Goal: Task Accomplishment & Management: Complete application form

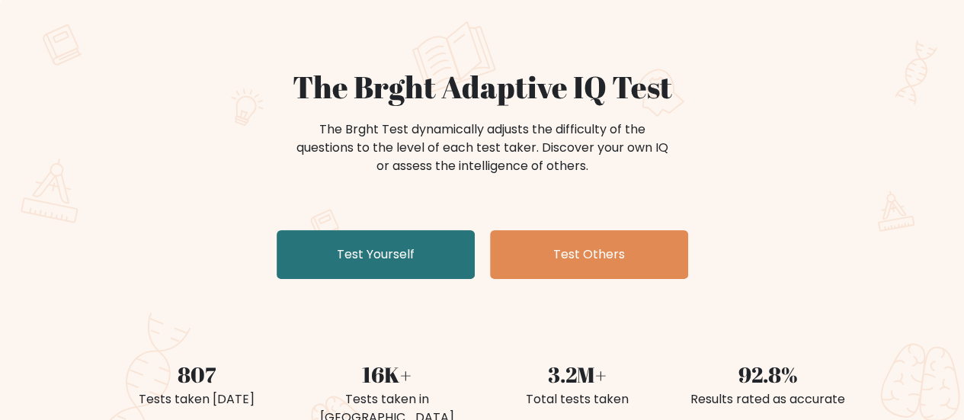
scroll to position [94, 0]
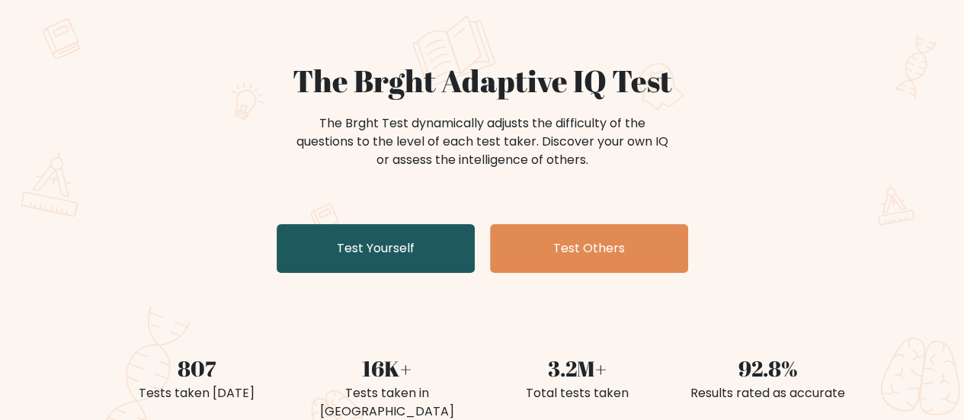
click at [383, 245] on link "Test Yourself" at bounding box center [376, 248] width 198 height 49
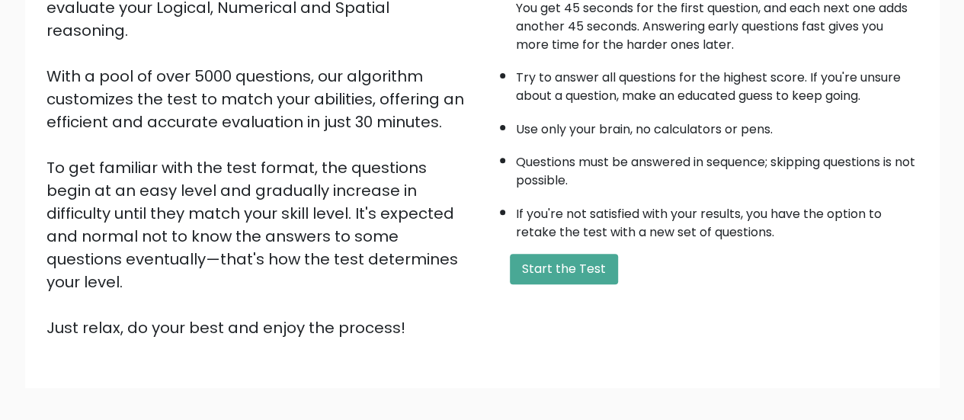
scroll to position [215, 0]
click at [567, 259] on button "Start the Test" at bounding box center [564, 268] width 108 height 30
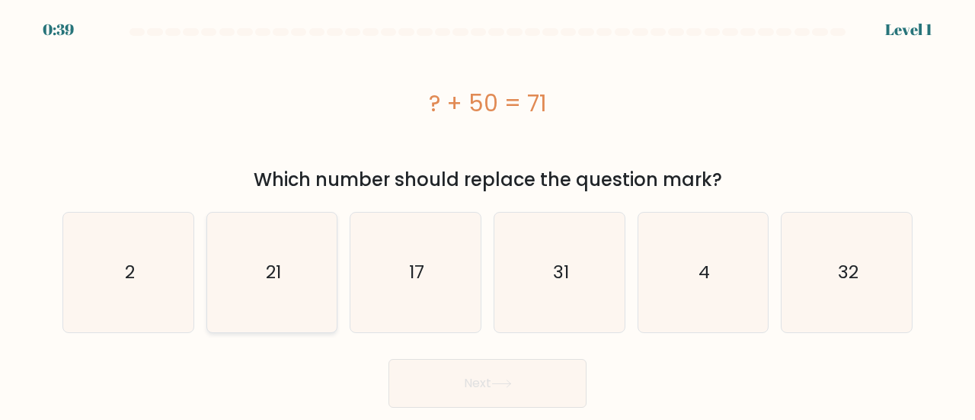
click at [289, 248] on icon "21" at bounding box center [273, 273] width 120 height 120
click at [488, 214] on input "b. 21" at bounding box center [488, 212] width 1 height 4
radio input "true"
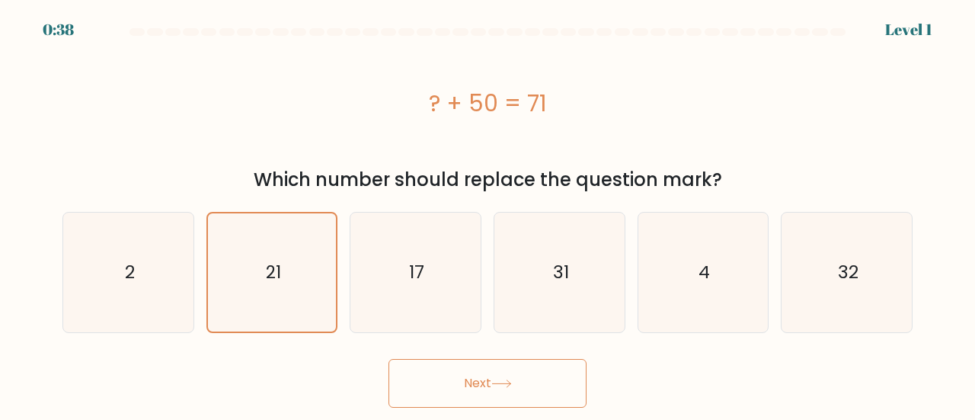
click at [500, 371] on button "Next" at bounding box center [488, 383] width 198 height 49
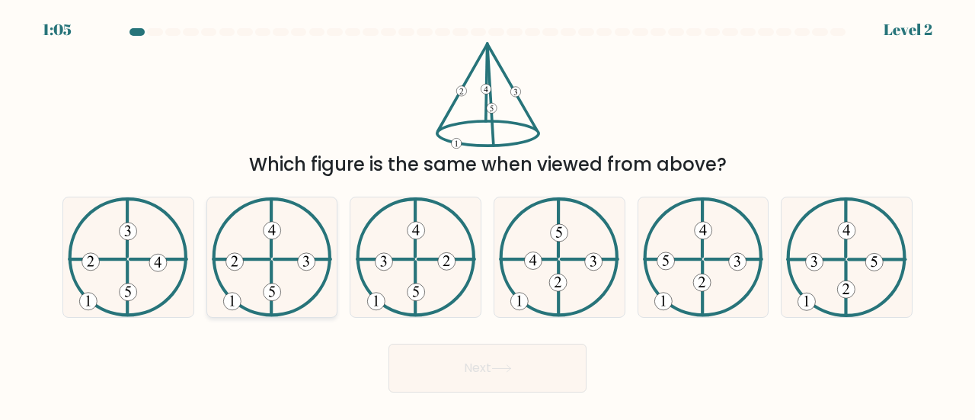
click at [241, 288] on icon at bounding box center [272, 257] width 120 height 120
click at [488, 214] on input "b." at bounding box center [488, 212] width 1 height 4
radio input "true"
click at [463, 359] on button "Next" at bounding box center [488, 368] width 198 height 49
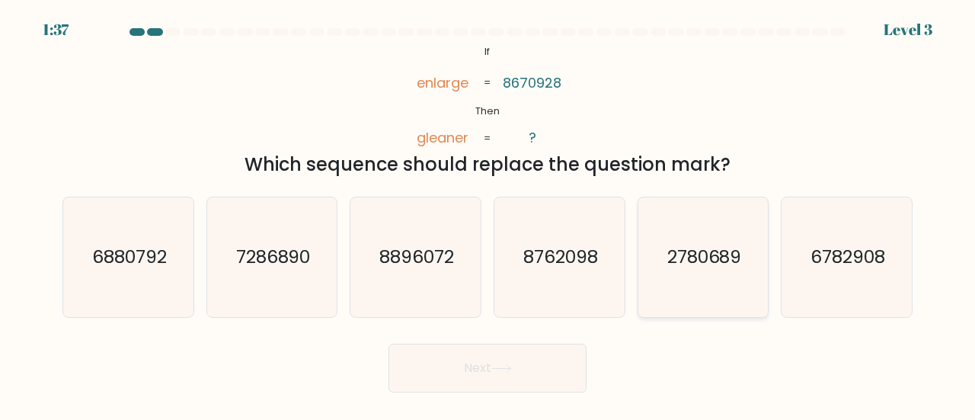
click at [680, 253] on text "2780689" at bounding box center [705, 256] width 75 height 25
click at [488, 214] on input "e. 2780689" at bounding box center [488, 212] width 1 height 4
radio input "true"
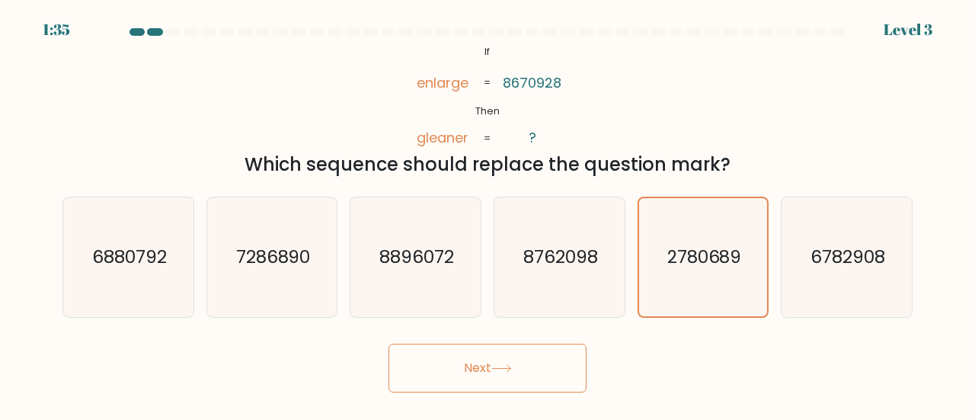
click at [538, 345] on button "Next" at bounding box center [488, 368] width 198 height 49
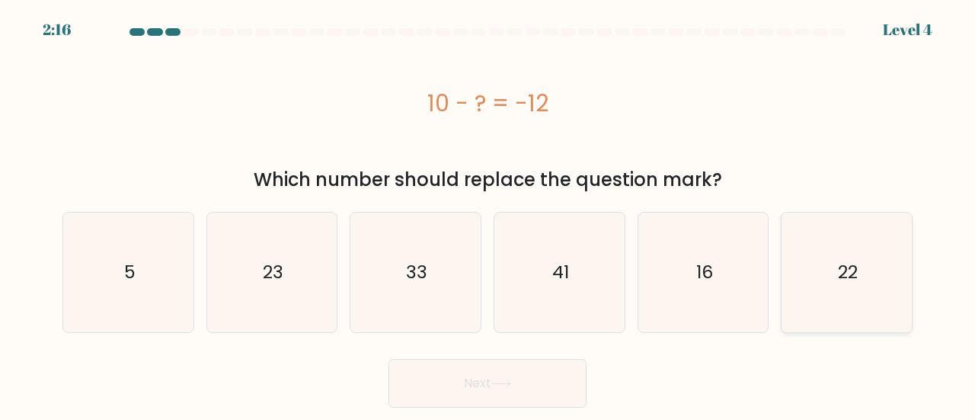
click at [832, 261] on icon "22" at bounding box center [847, 273] width 120 height 120
click at [488, 214] on input "f. 22" at bounding box center [488, 212] width 1 height 4
radio input "true"
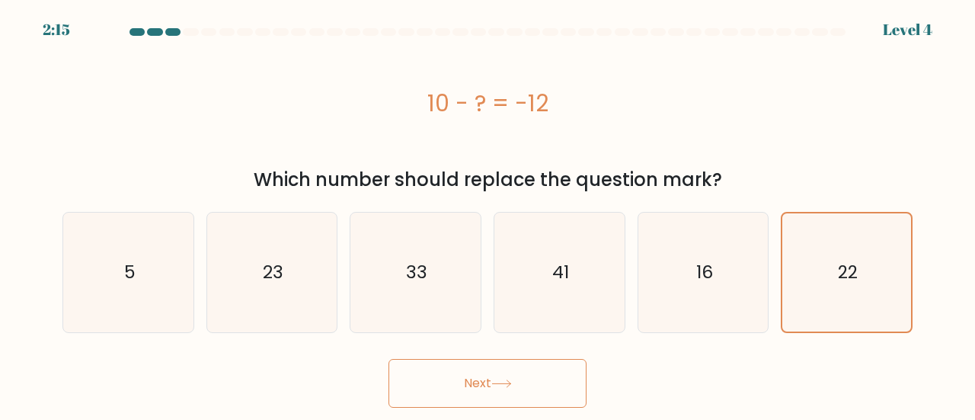
click at [564, 376] on button "Next" at bounding box center [488, 383] width 198 height 49
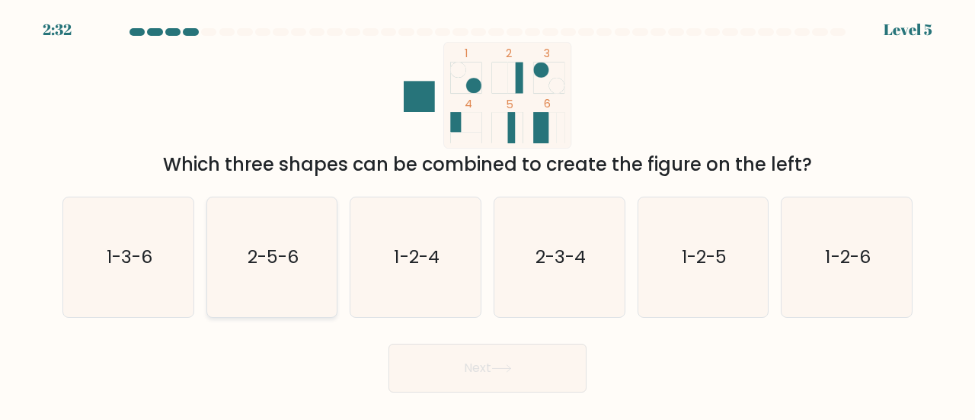
click at [238, 242] on icon "2-5-6" at bounding box center [273, 257] width 120 height 120
click at [488, 214] on input "b. 2-5-6" at bounding box center [488, 212] width 1 height 4
radio input "true"
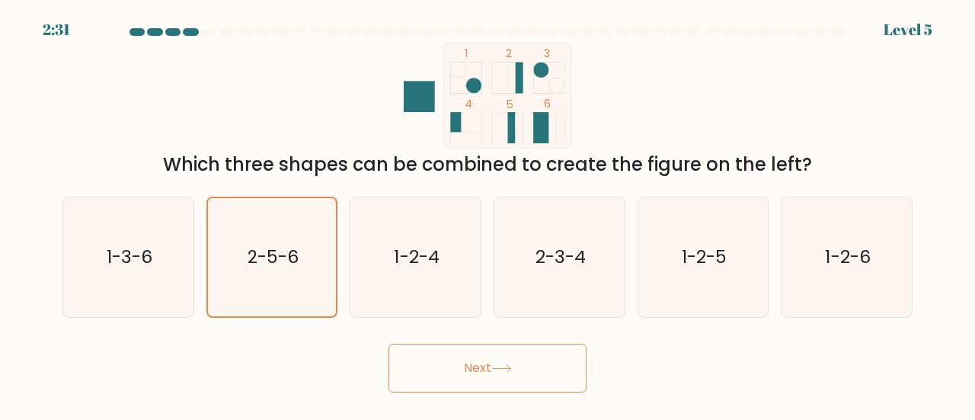
click at [482, 365] on button "Next" at bounding box center [488, 368] width 198 height 49
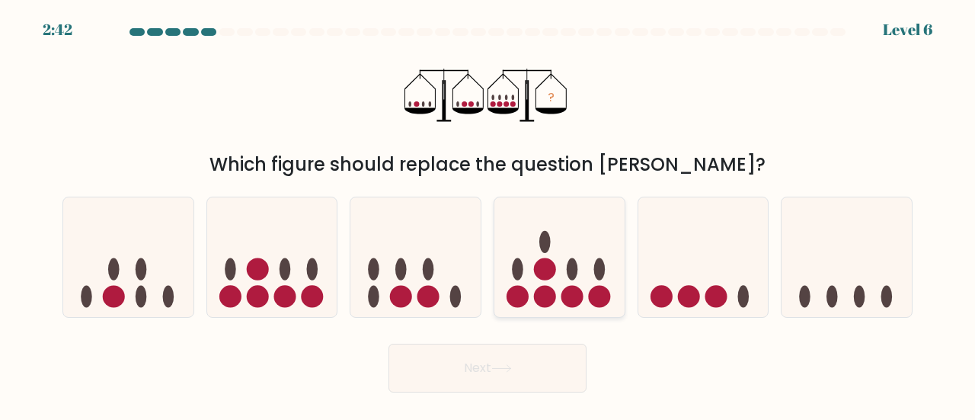
click at [559, 275] on icon at bounding box center [560, 256] width 130 height 107
click at [488, 214] on input "d." at bounding box center [488, 212] width 1 height 4
radio input "true"
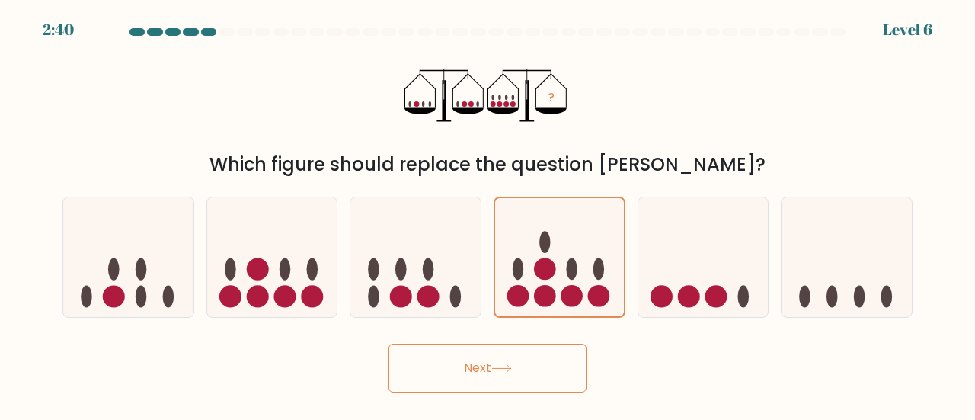
click at [517, 381] on button "Next" at bounding box center [488, 368] width 198 height 49
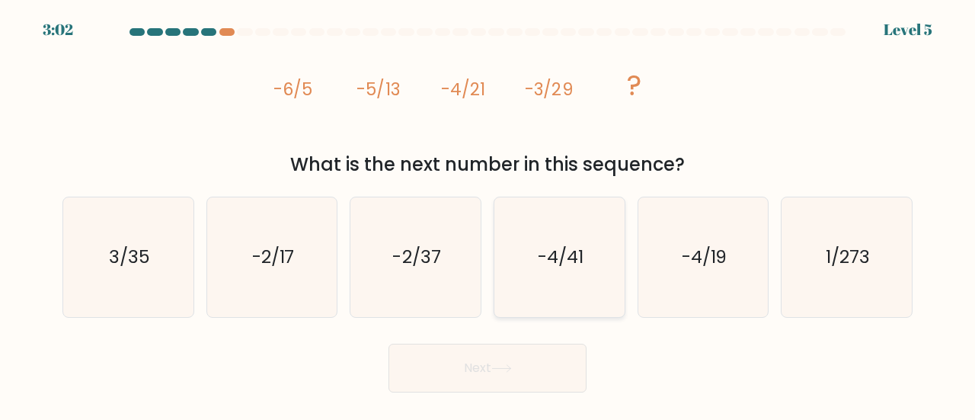
click at [552, 239] on icon "-4/41" at bounding box center [560, 257] width 120 height 120
click at [488, 214] on input "d. -4/41" at bounding box center [488, 212] width 1 height 4
radio input "true"
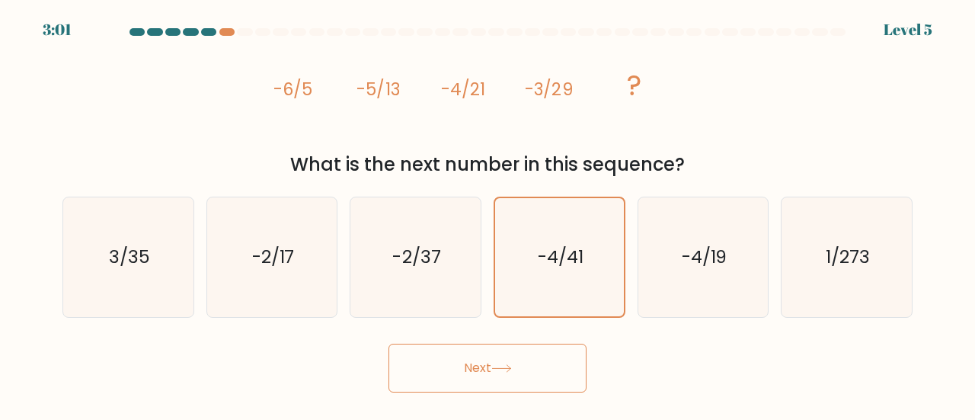
click at [533, 351] on button "Next" at bounding box center [488, 368] width 198 height 49
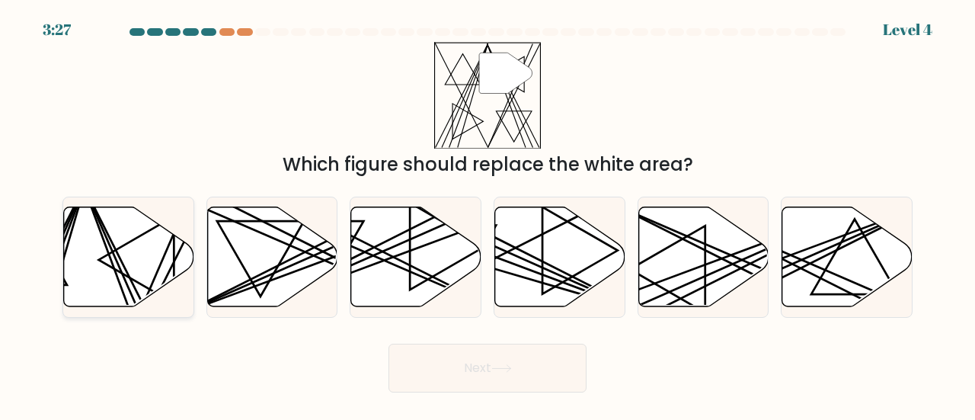
click at [151, 233] on icon at bounding box center [129, 257] width 130 height 100
click at [488, 214] on input "a." at bounding box center [488, 212] width 1 height 4
radio input "true"
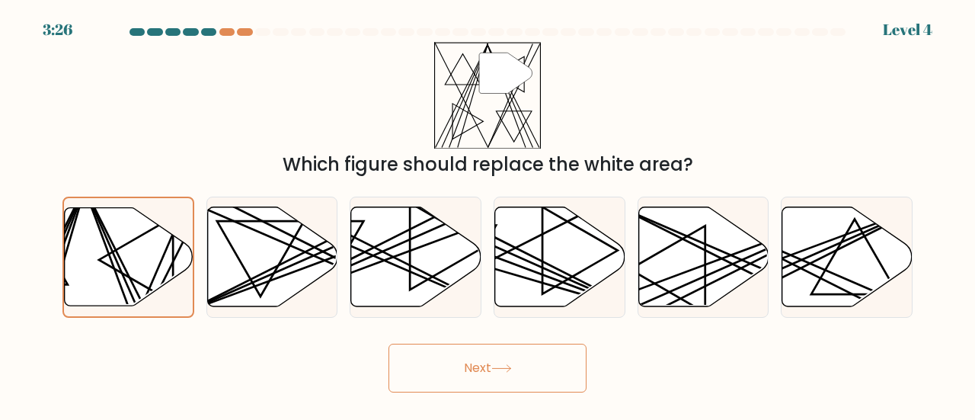
click at [491, 353] on button "Next" at bounding box center [488, 368] width 198 height 49
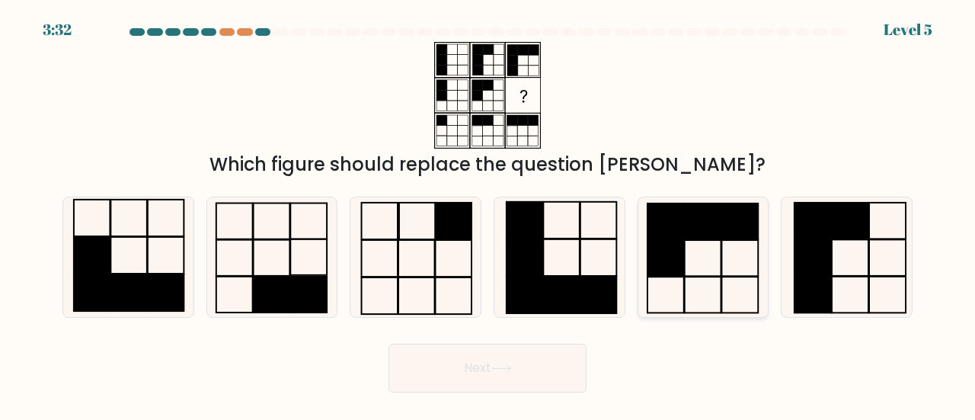
click at [695, 226] on rect at bounding box center [703, 221] width 37 height 36
click at [488, 214] on input "e." at bounding box center [488, 212] width 1 height 4
radio input "true"
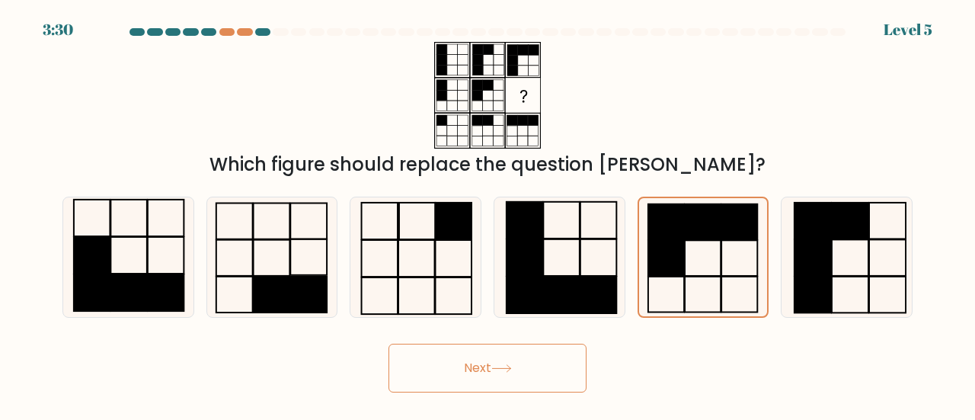
click at [560, 350] on button "Next" at bounding box center [488, 368] width 198 height 49
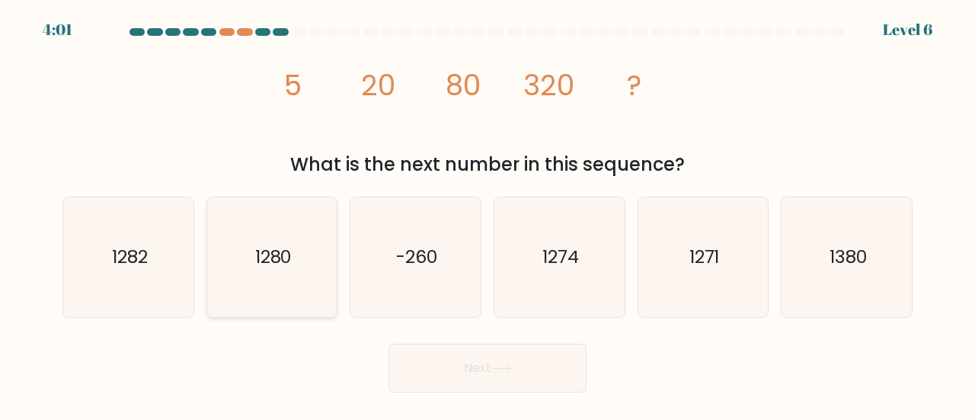
click at [233, 233] on icon "1280" at bounding box center [273, 257] width 120 height 120
click at [488, 214] on input "b. 1280" at bounding box center [488, 212] width 1 height 4
radio input "true"
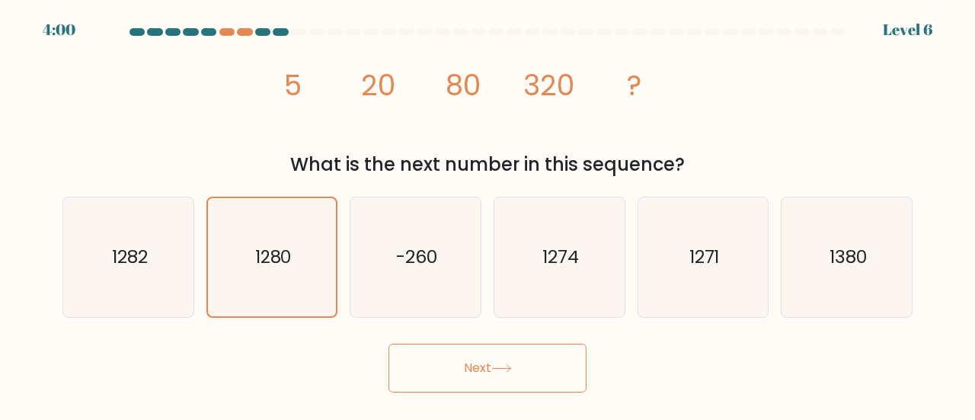
click at [546, 368] on button "Next" at bounding box center [488, 368] width 198 height 49
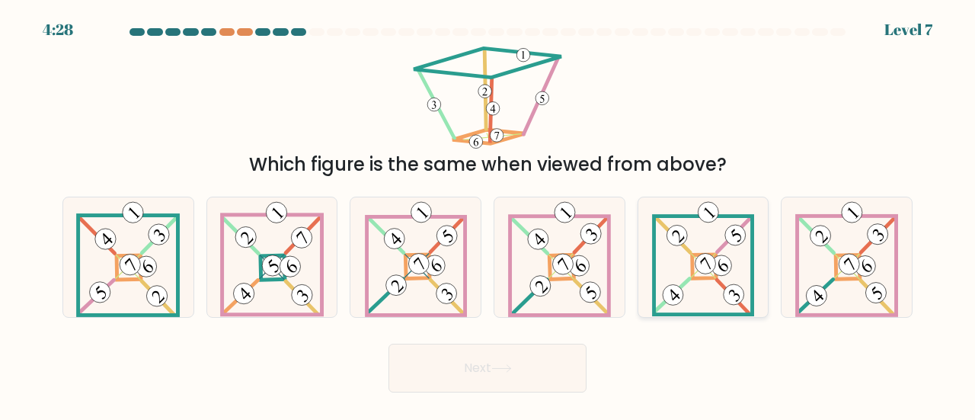
click at [728, 250] on icon at bounding box center [703, 257] width 103 height 120
click at [488, 214] on input "e." at bounding box center [488, 212] width 1 height 4
radio input "true"
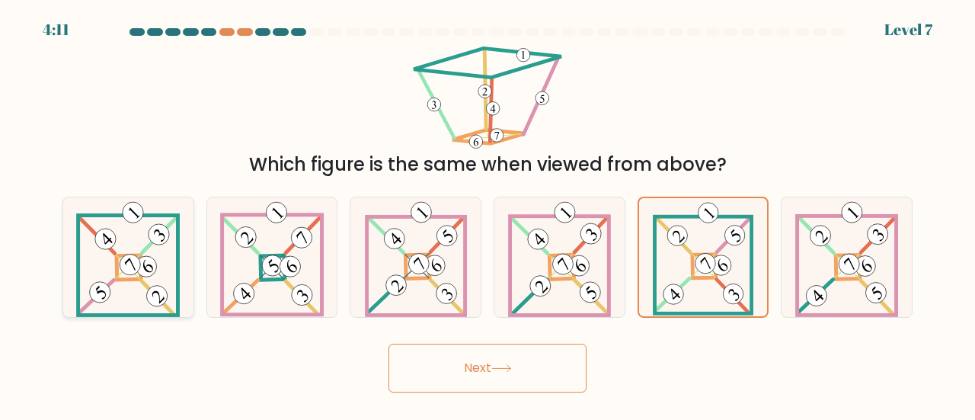
click at [157, 242] on 875 at bounding box center [159, 233] width 29 height 29
click at [488, 214] on input "a." at bounding box center [488, 212] width 1 height 4
radio input "true"
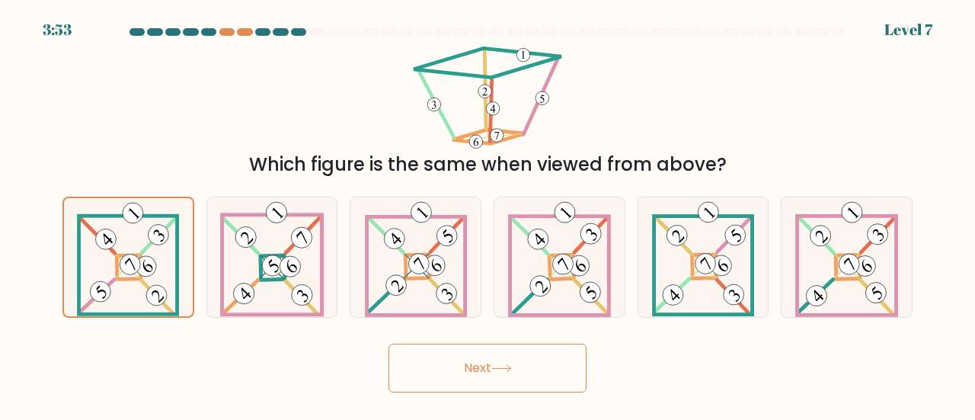
click at [465, 351] on button "Next" at bounding box center [488, 368] width 198 height 49
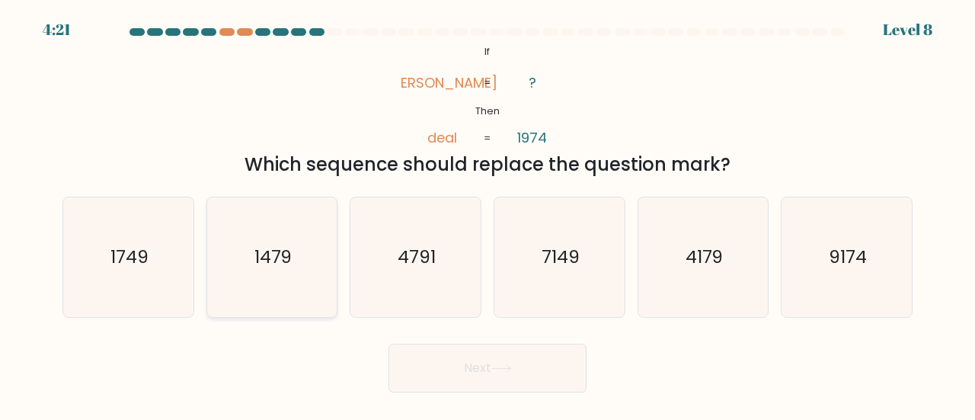
click at [327, 229] on icon "1479" at bounding box center [273, 257] width 120 height 120
click at [488, 214] on input "b. 1479" at bounding box center [488, 212] width 1 height 4
radio input "true"
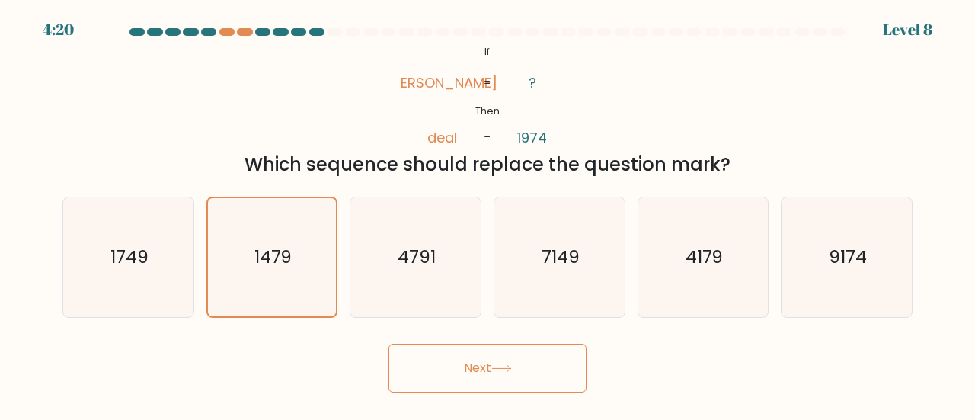
click at [520, 361] on button "Next" at bounding box center [488, 368] width 198 height 49
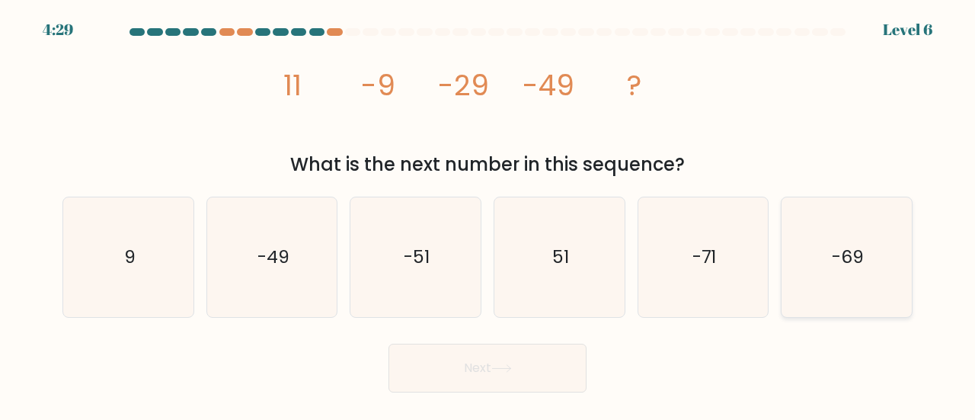
click at [799, 239] on icon "-69" at bounding box center [847, 257] width 120 height 120
click at [488, 214] on input "f. -69" at bounding box center [488, 212] width 1 height 4
radio input "true"
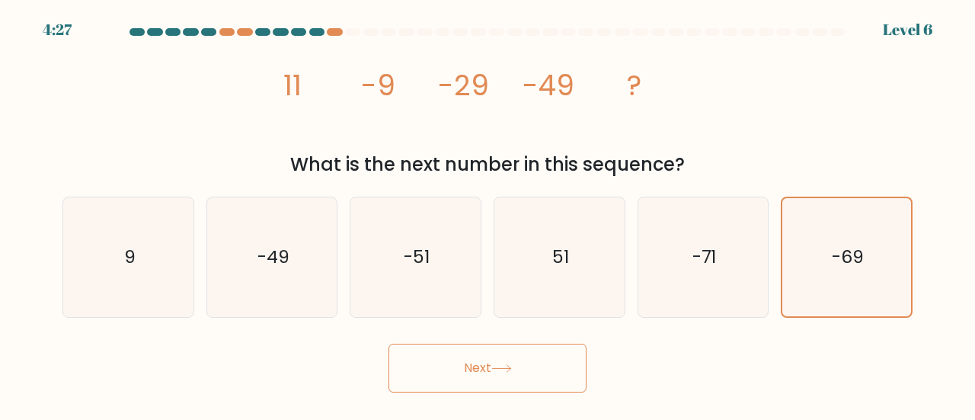
click at [501, 372] on icon at bounding box center [502, 368] width 21 height 8
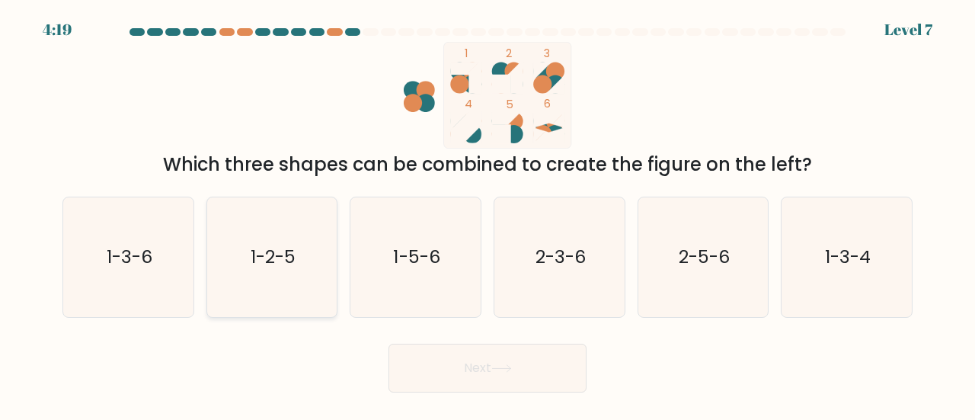
click at [293, 249] on text "1-2-5" at bounding box center [273, 256] width 45 height 25
click at [488, 214] on input "b. 1-2-5" at bounding box center [488, 212] width 1 height 4
radio input "true"
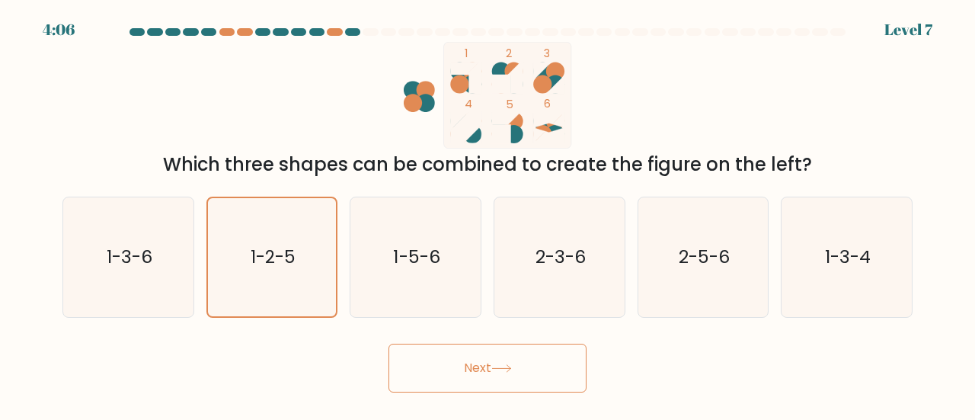
click at [561, 345] on button "Next" at bounding box center [488, 368] width 198 height 49
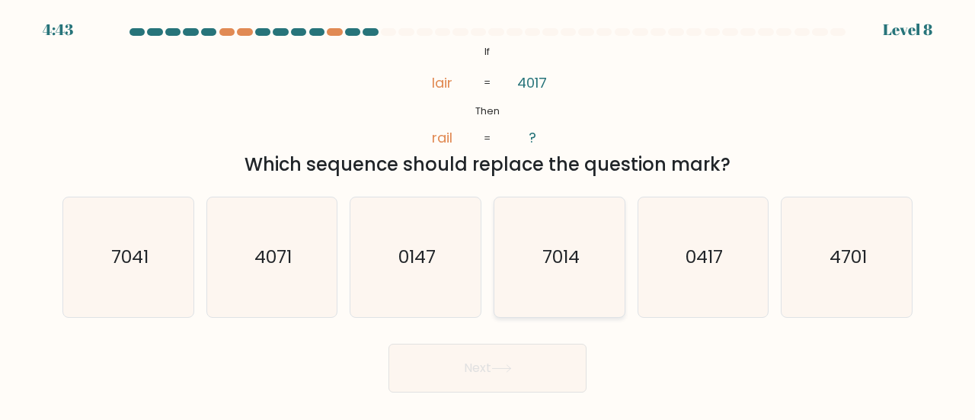
click at [560, 253] on text "7014" at bounding box center [560, 256] width 37 height 25
click at [488, 214] on input "d. 7014" at bounding box center [488, 212] width 1 height 4
radio input "true"
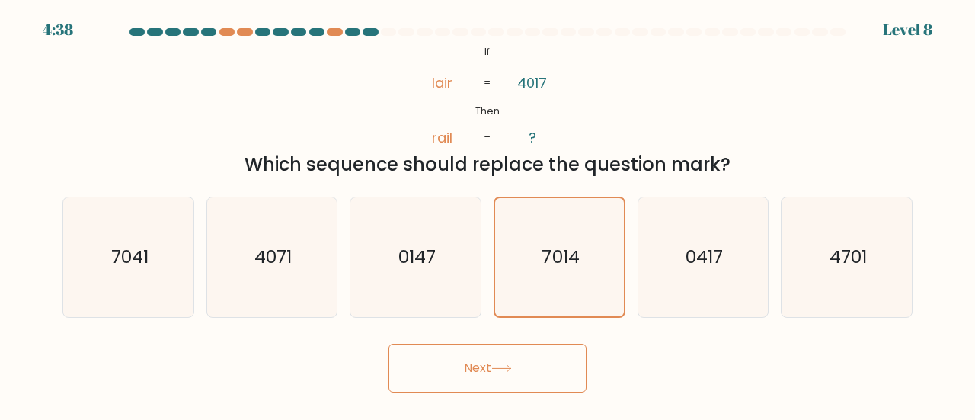
click at [515, 373] on button "Next" at bounding box center [488, 368] width 198 height 49
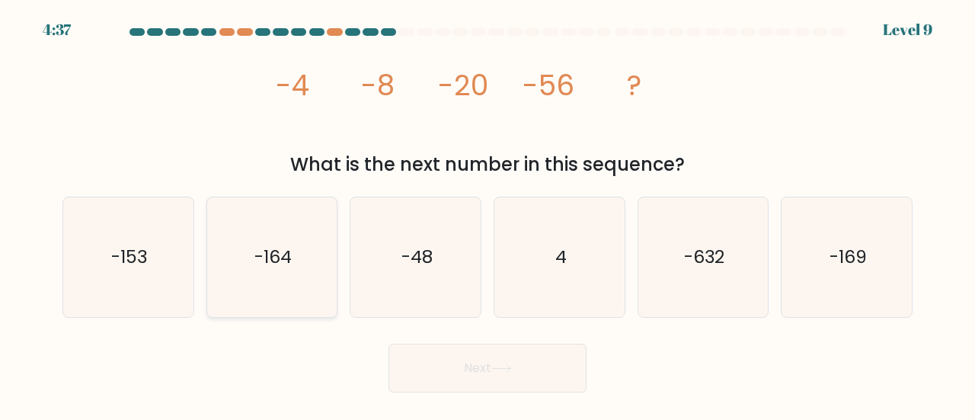
click at [305, 261] on icon "-164" at bounding box center [273, 257] width 120 height 120
click at [488, 214] on input "b. -164" at bounding box center [488, 212] width 1 height 4
radio input "true"
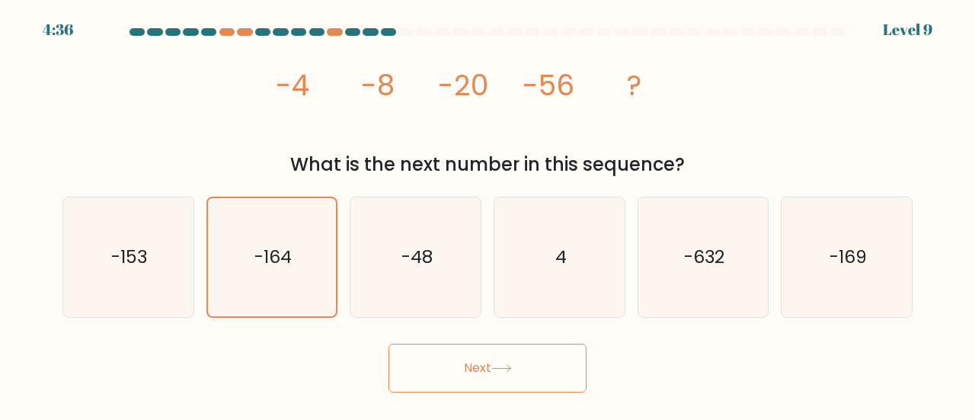
click at [521, 351] on button "Next" at bounding box center [488, 368] width 198 height 49
click at [485, 367] on button "Next" at bounding box center [488, 368] width 198 height 49
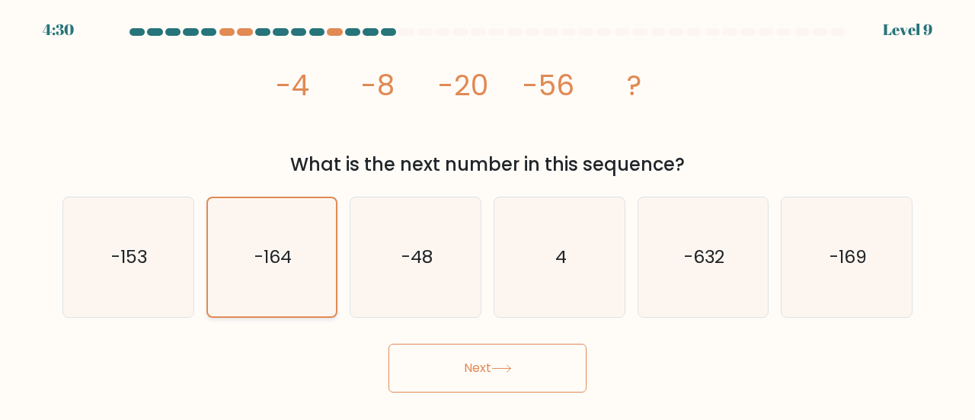
click at [307, 264] on icon "-164" at bounding box center [272, 257] width 118 height 118
click at [488, 214] on input "b. -164" at bounding box center [488, 212] width 1 height 4
click at [456, 374] on button "Next" at bounding box center [488, 368] width 198 height 49
click at [489, 365] on button "Next" at bounding box center [488, 368] width 198 height 49
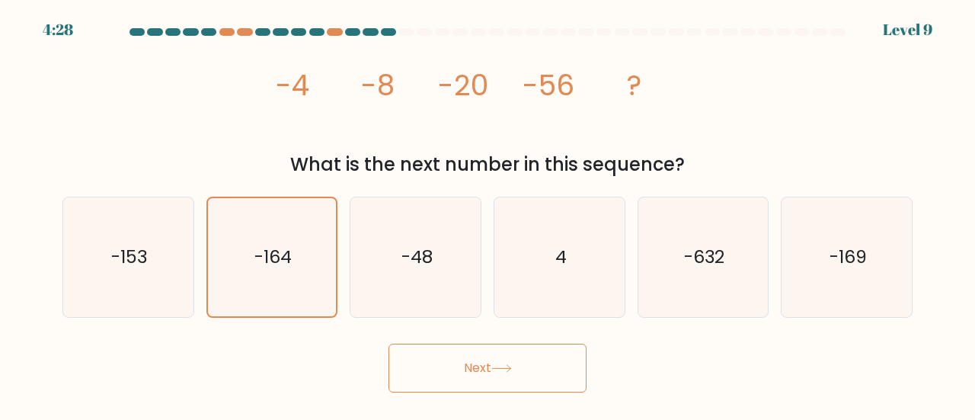
click at [489, 365] on button "Next" at bounding box center [488, 368] width 198 height 49
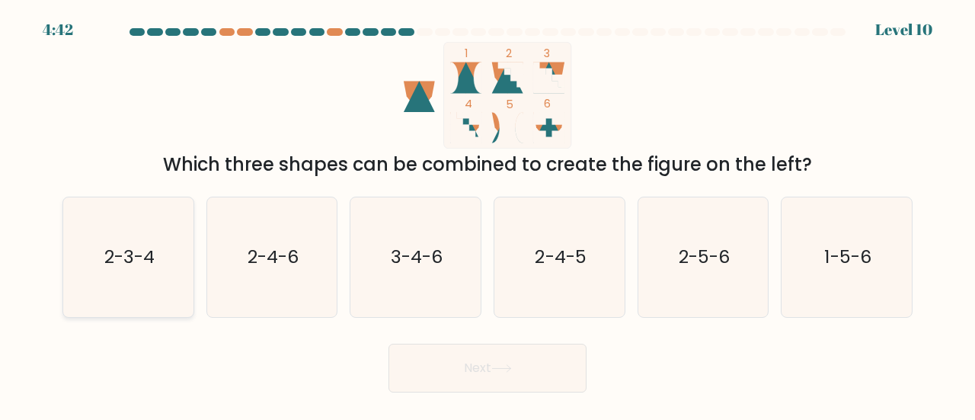
click at [143, 266] on text "2-3-4" at bounding box center [129, 256] width 50 height 25
click at [488, 214] on input "a. 2-3-4" at bounding box center [488, 212] width 1 height 4
radio input "true"
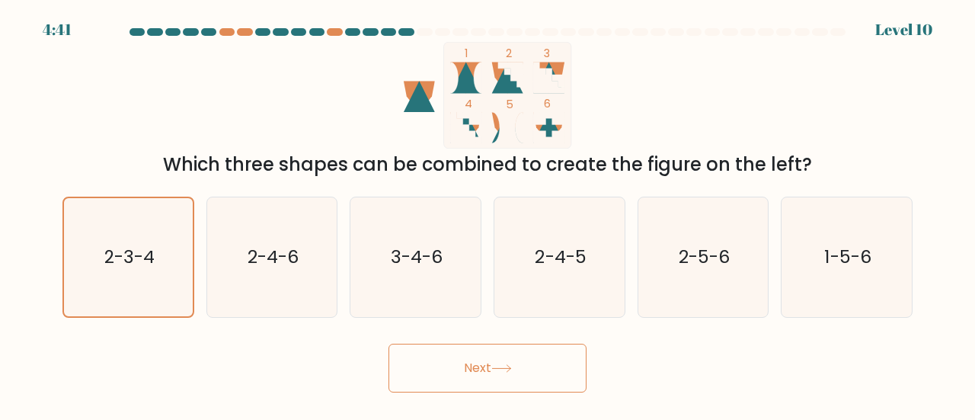
click at [517, 368] on button "Next" at bounding box center [488, 368] width 198 height 49
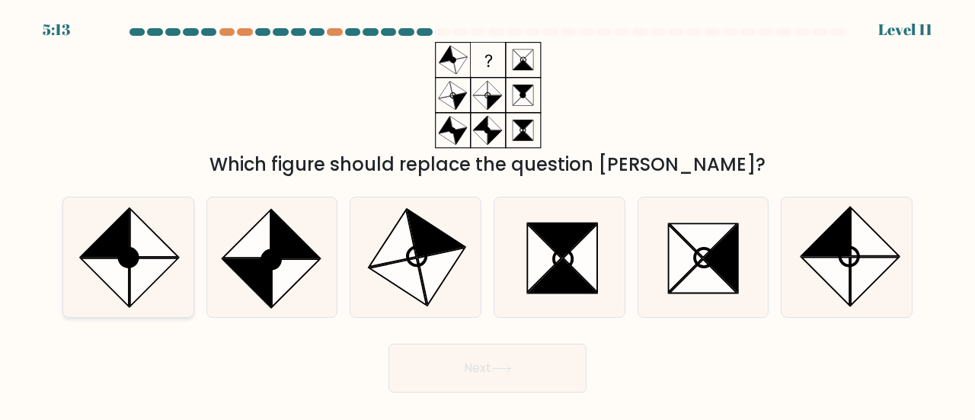
click at [138, 263] on icon at bounding box center [154, 282] width 48 height 48
click at [488, 214] on input "a." at bounding box center [488, 212] width 1 height 4
radio input "true"
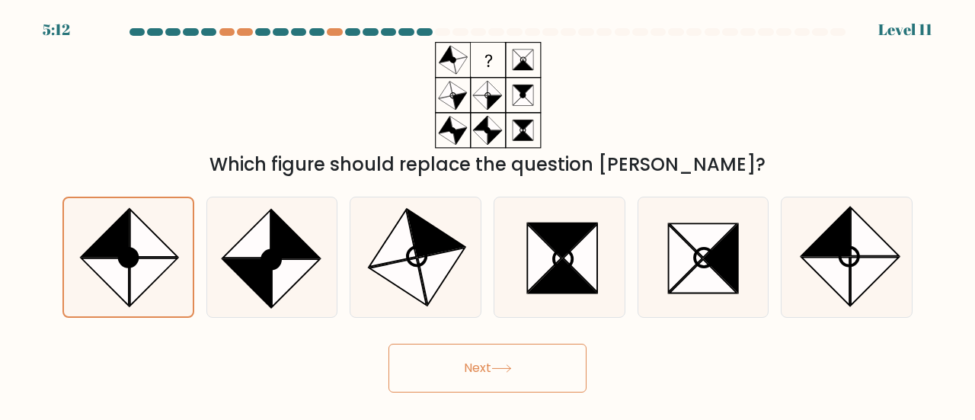
click at [501, 358] on button "Next" at bounding box center [488, 368] width 198 height 49
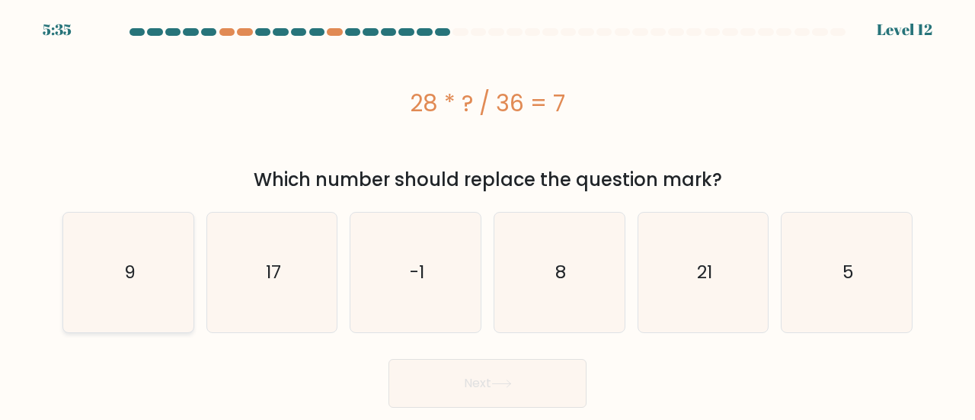
click at [172, 232] on icon "9" at bounding box center [129, 273] width 120 height 120
click at [488, 214] on input "a. 9" at bounding box center [488, 212] width 1 height 4
radio input "true"
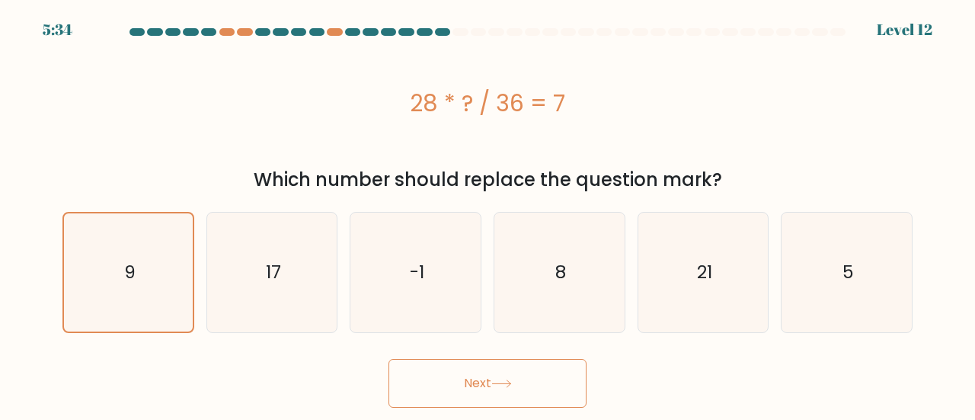
click at [452, 373] on button "Next" at bounding box center [488, 383] width 198 height 49
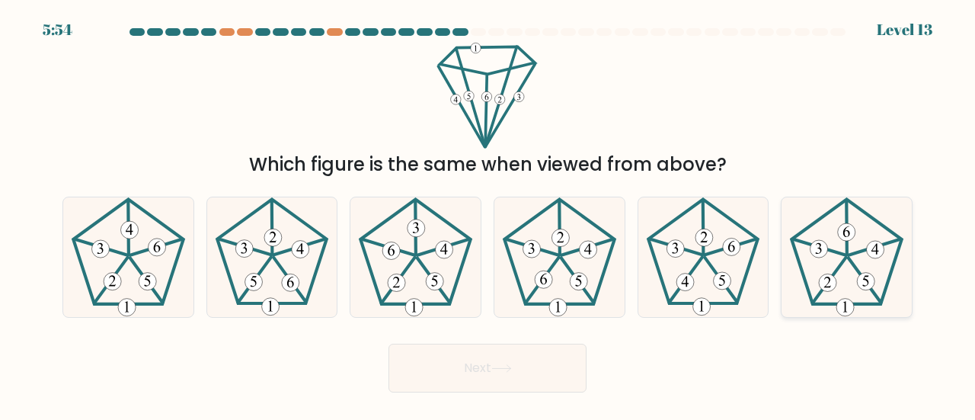
click at [800, 281] on icon at bounding box center [847, 257] width 120 height 120
click at [488, 214] on input "f." at bounding box center [488, 212] width 1 height 4
radio input "true"
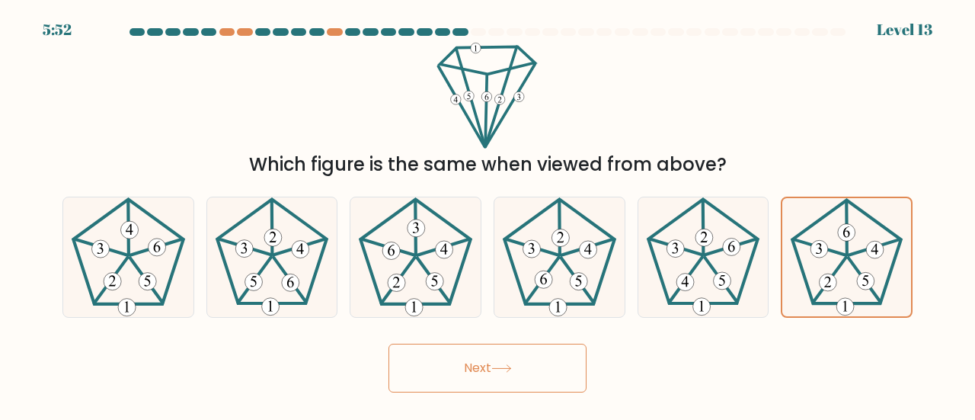
click at [482, 374] on button "Next" at bounding box center [488, 368] width 198 height 49
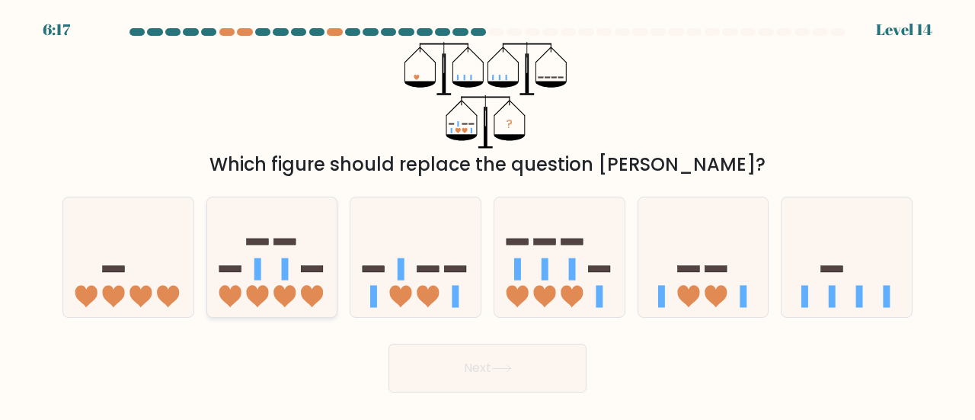
click at [279, 264] on icon at bounding box center [272, 256] width 130 height 107
click at [488, 214] on input "b." at bounding box center [488, 212] width 1 height 4
radio input "true"
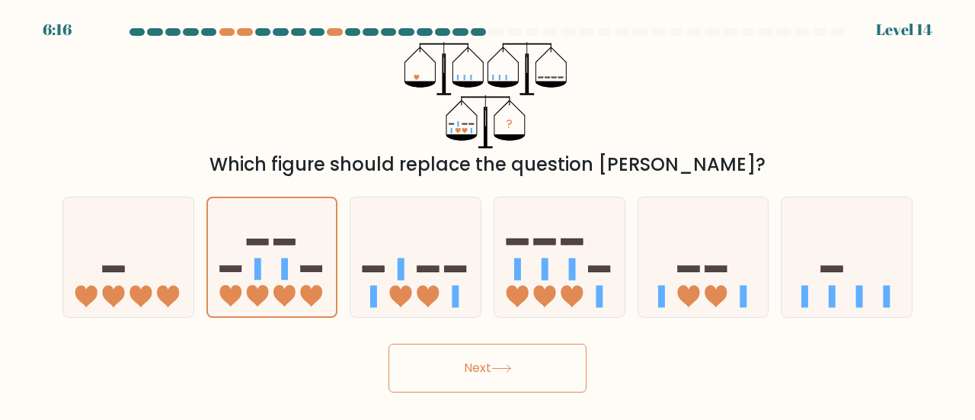
click at [535, 374] on button "Next" at bounding box center [488, 368] width 198 height 49
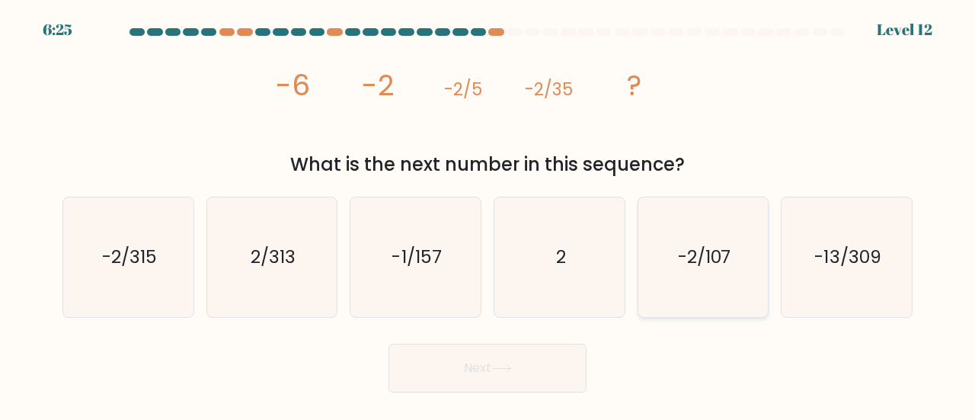
click at [673, 249] on icon "-2/107" at bounding box center [704, 257] width 120 height 120
click at [488, 214] on input "e. -2/107" at bounding box center [488, 212] width 1 height 4
radio input "true"
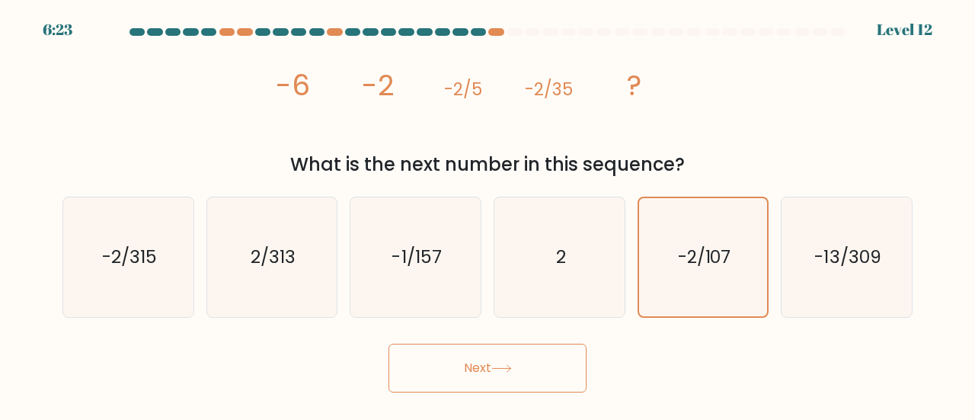
click at [478, 371] on button "Next" at bounding box center [488, 368] width 198 height 49
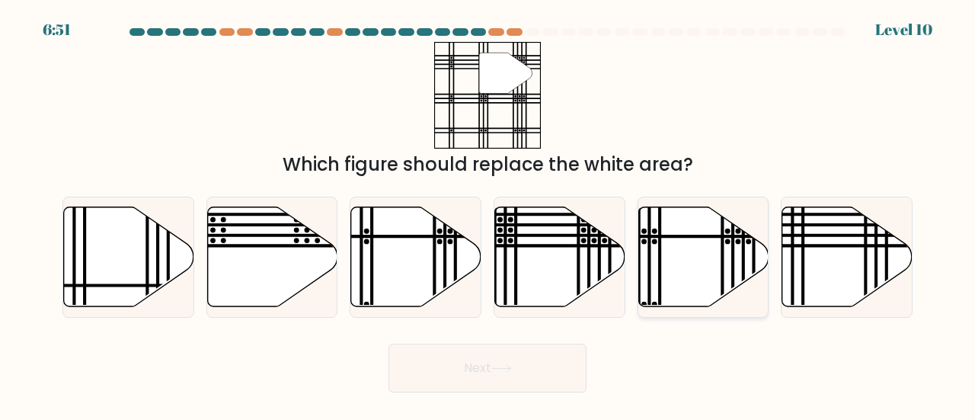
click at [698, 240] on icon at bounding box center [704, 257] width 130 height 100
click at [488, 214] on input "e." at bounding box center [488, 212] width 1 height 4
radio input "true"
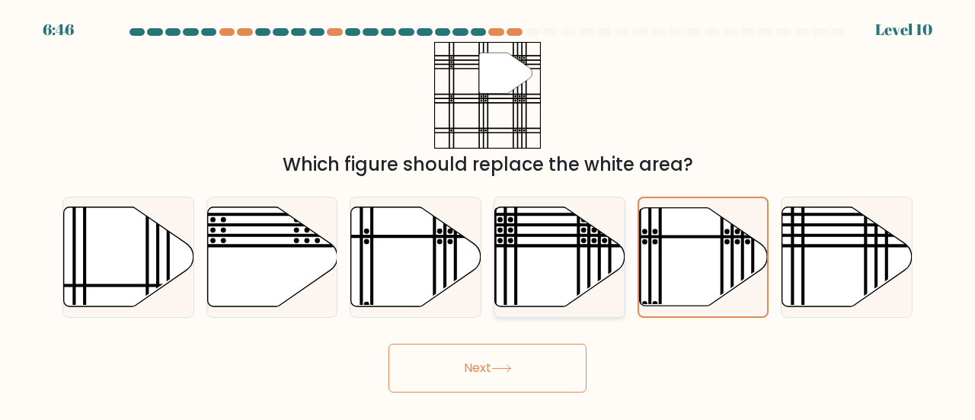
click at [586, 266] on icon at bounding box center [560, 257] width 130 height 100
click at [488, 214] on input "d." at bounding box center [488, 212] width 1 height 4
radio input "true"
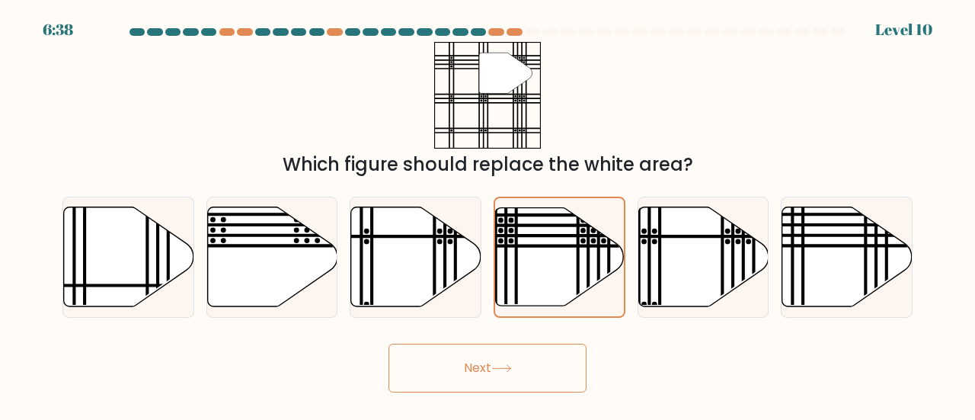
click at [495, 370] on icon at bounding box center [502, 368] width 21 height 8
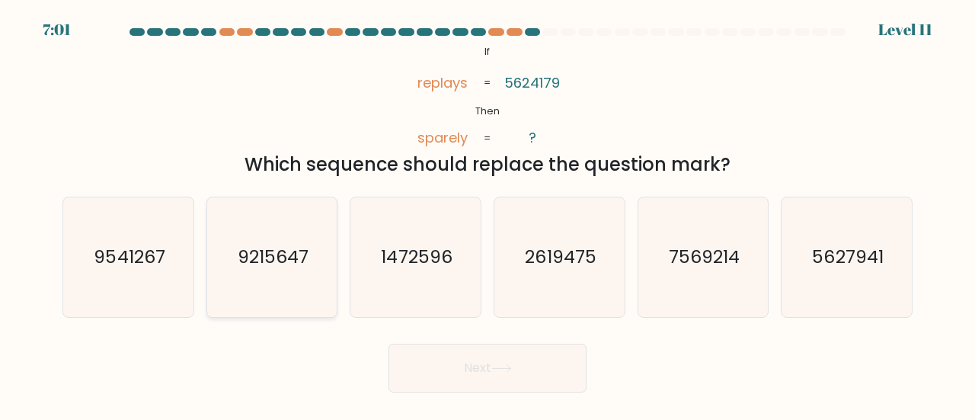
click at [280, 257] on text "9215647" at bounding box center [273, 256] width 71 height 25
click at [488, 214] on input "b. 9215647" at bounding box center [488, 212] width 1 height 4
radio input "true"
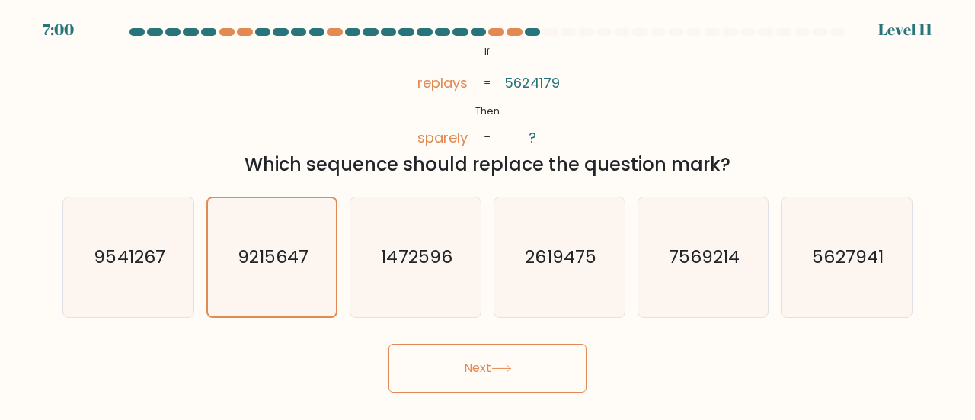
click at [547, 370] on button "Next" at bounding box center [488, 368] width 198 height 49
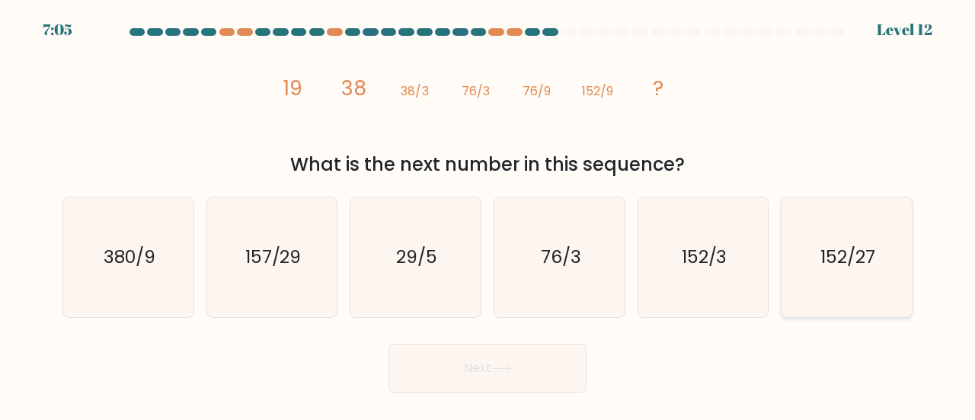
click at [794, 210] on icon "152/27" at bounding box center [847, 257] width 120 height 120
click at [488, 210] on input "f. 152/27" at bounding box center [488, 212] width 1 height 4
radio input "true"
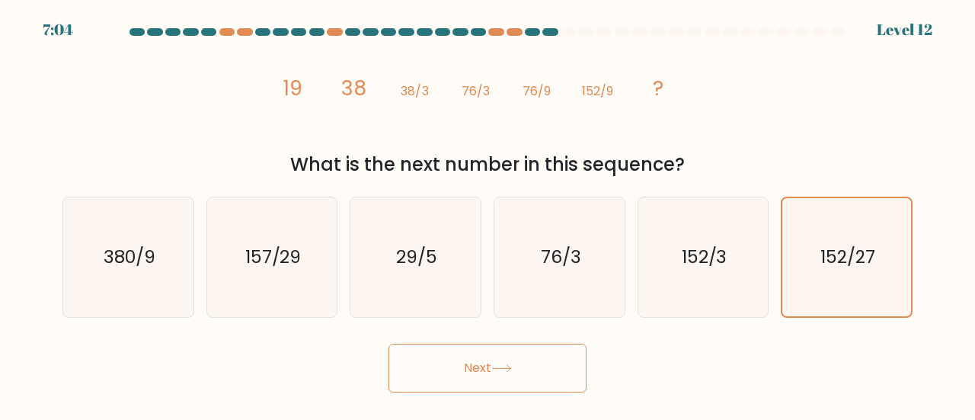
click at [416, 363] on button "Next" at bounding box center [488, 368] width 198 height 49
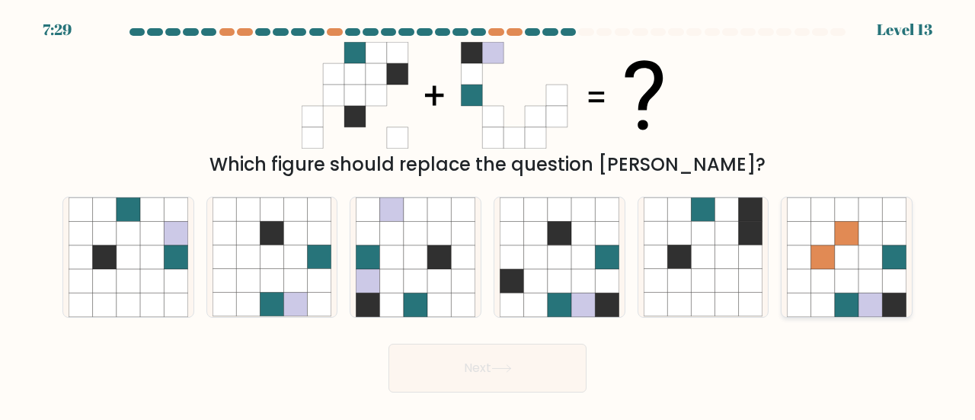
click at [841, 260] on icon at bounding box center [847, 257] width 24 height 24
click at [488, 214] on input "f." at bounding box center [488, 212] width 1 height 4
radio input "true"
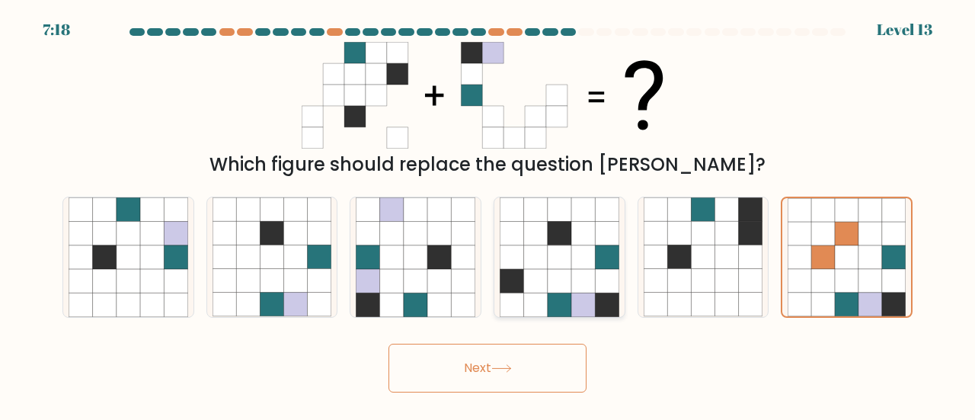
click at [559, 260] on icon at bounding box center [560, 257] width 24 height 24
click at [488, 214] on input "d." at bounding box center [488, 212] width 1 height 4
radio input "true"
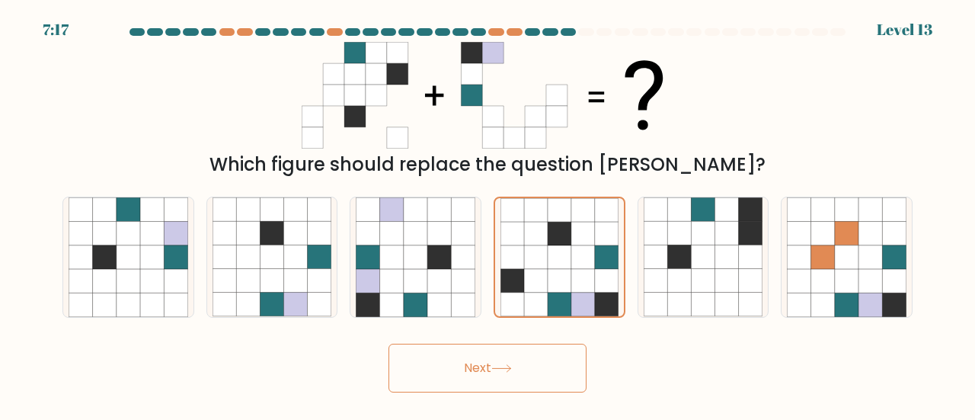
click at [472, 367] on button "Next" at bounding box center [488, 368] width 198 height 49
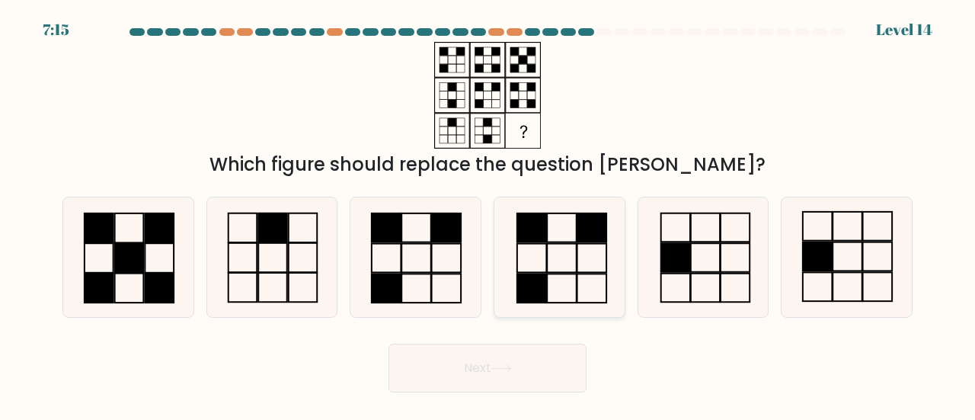
click at [559, 258] on icon at bounding box center [560, 257] width 120 height 120
click at [488, 214] on input "d." at bounding box center [488, 212] width 1 height 4
radio input "true"
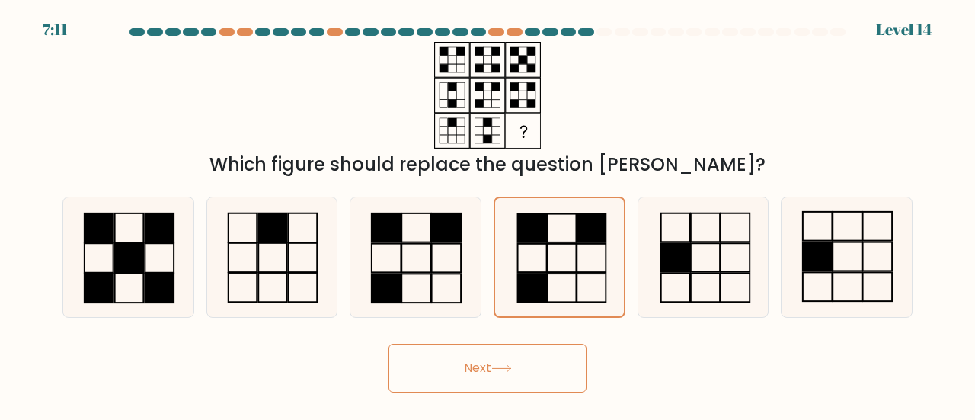
click at [486, 376] on button "Next" at bounding box center [488, 368] width 198 height 49
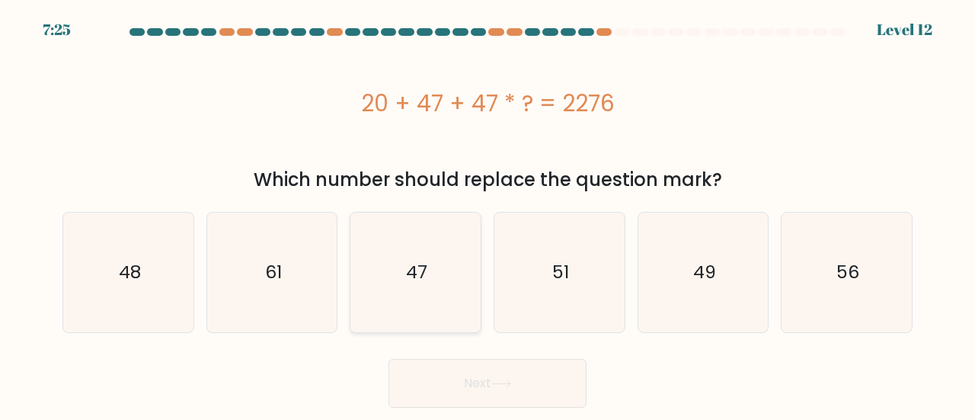
click at [428, 258] on icon "47" at bounding box center [416, 273] width 120 height 120
click at [488, 214] on input "c. 47" at bounding box center [488, 212] width 1 height 4
radio input "true"
click at [501, 378] on button "Next" at bounding box center [488, 383] width 198 height 49
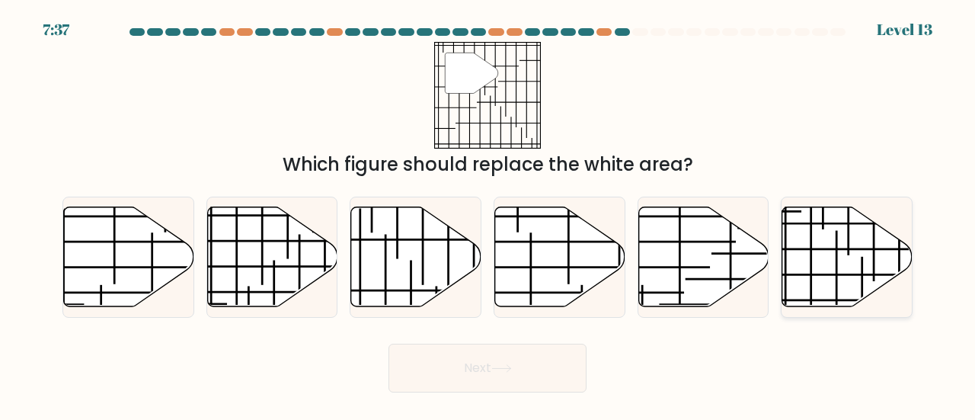
click at [817, 259] on icon at bounding box center [848, 257] width 130 height 100
click at [488, 214] on input "f." at bounding box center [488, 212] width 1 height 4
radio input "true"
click at [468, 347] on button "Next" at bounding box center [488, 368] width 198 height 49
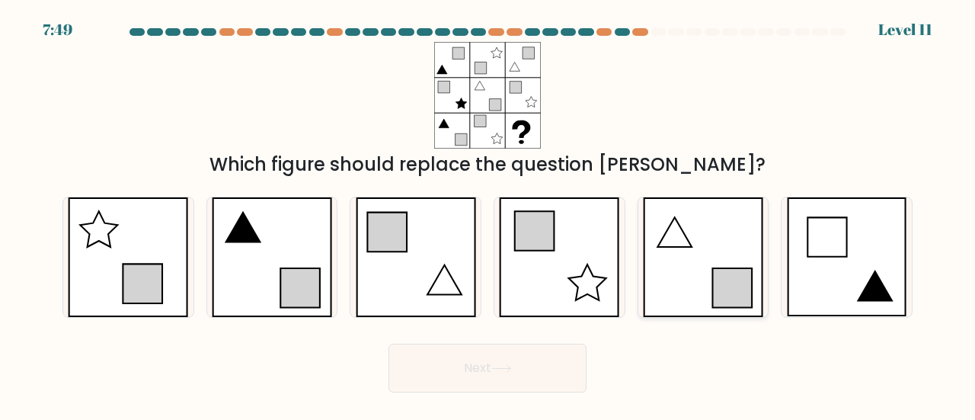
click at [719, 257] on icon at bounding box center [703, 257] width 120 height 120
click at [488, 214] on input "e." at bounding box center [488, 212] width 1 height 4
radio input "true"
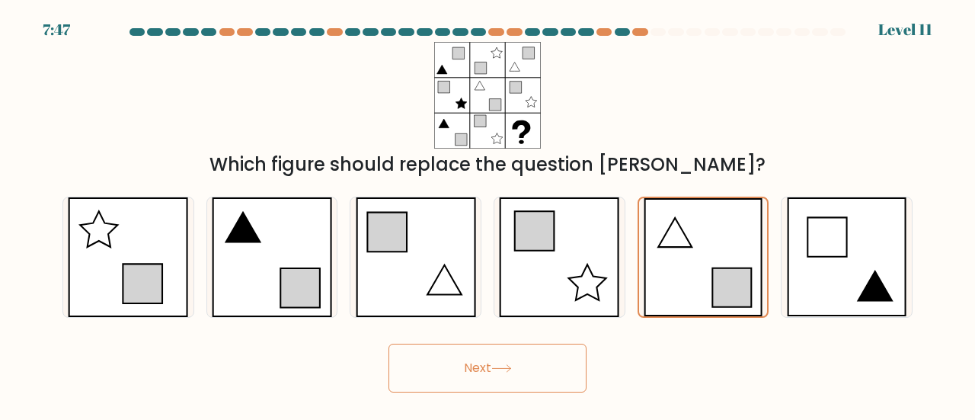
click at [523, 362] on button "Next" at bounding box center [488, 368] width 198 height 49
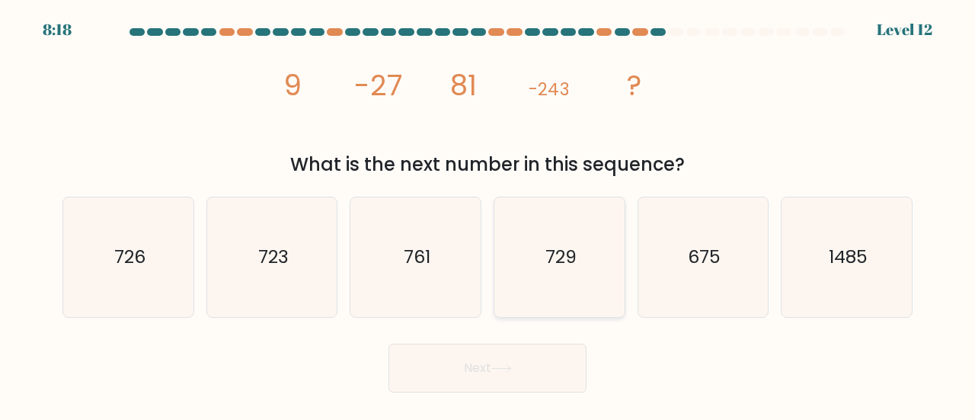
click at [542, 251] on icon "729" at bounding box center [560, 257] width 120 height 120
click at [488, 214] on input "d. 729" at bounding box center [488, 212] width 1 height 4
radio input "true"
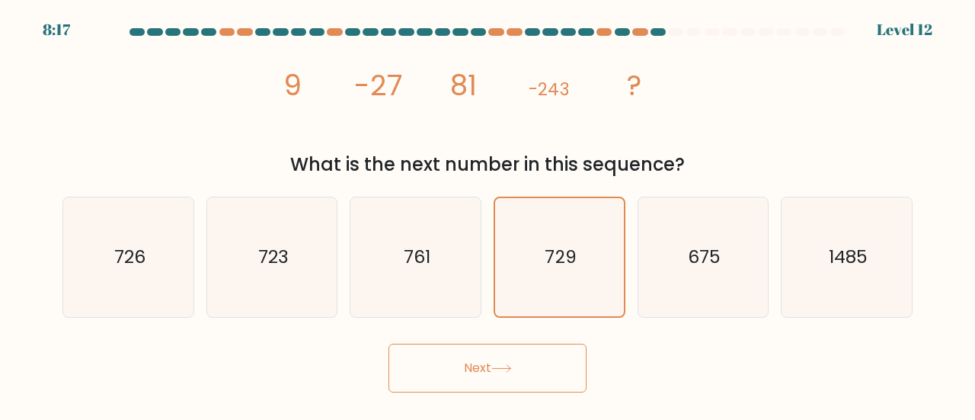
click at [494, 349] on button "Next" at bounding box center [488, 368] width 198 height 49
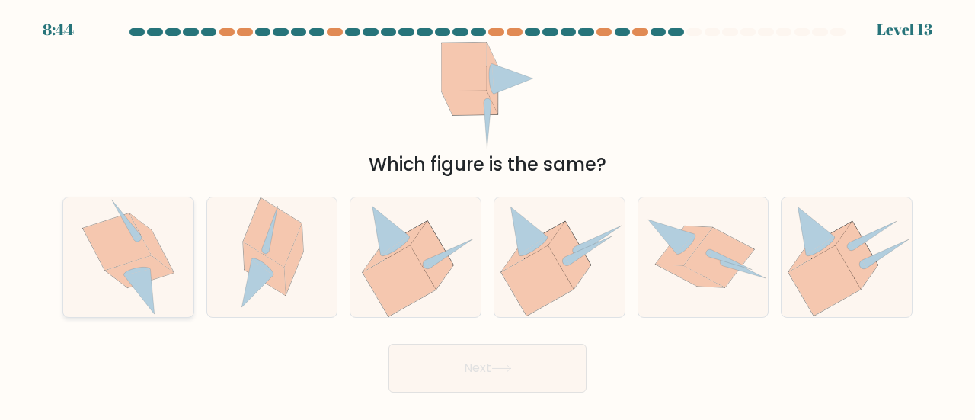
click at [149, 261] on icon at bounding box center [139, 271] width 69 height 32
click at [488, 214] on input "a." at bounding box center [488, 212] width 1 height 4
radio input "true"
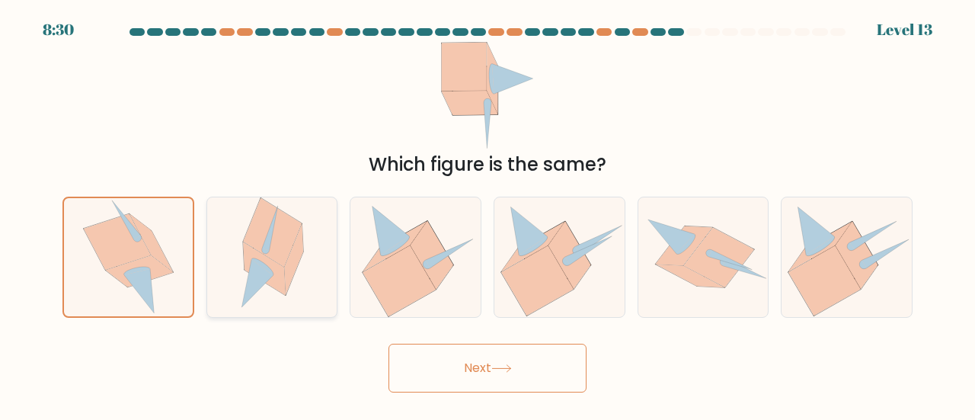
click at [250, 242] on icon at bounding box center [272, 232] width 59 height 69
click at [488, 214] on input "b." at bounding box center [488, 212] width 1 height 4
radio input "true"
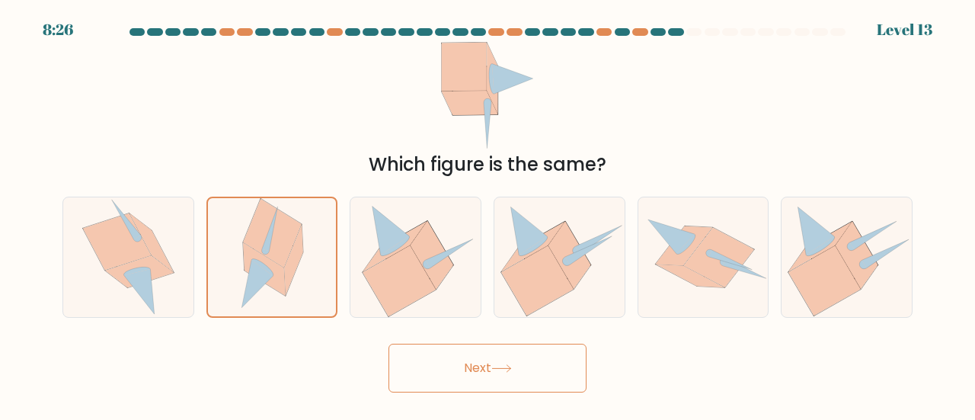
click at [447, 348] on button "Next" at bounding box center [488, 368] width 198 height 49
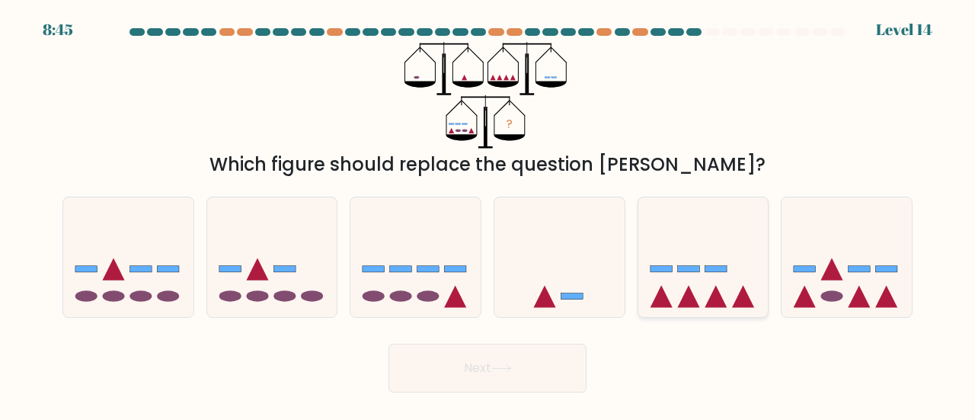
click at [745, 277] on icon at bounding box center [704, 256] width 130 height 107
click at [488, 214] on input "e." at bounding box center [488, 212] width 1 height 4
radio input "true"
click at [558, 365] on button "Next" at bounding box center [488, 368] width 198 height 49
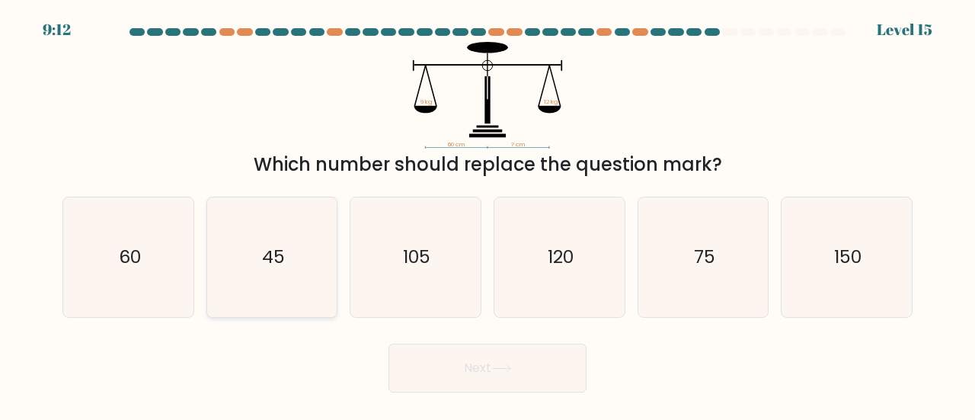
click at [280, 254] on text "45" at bounding box center [273, 256] width 23 height 25
click at [488, 214] on input "b. 45" at bounding box center [488, 212] width 1 height 4
radio input "true"
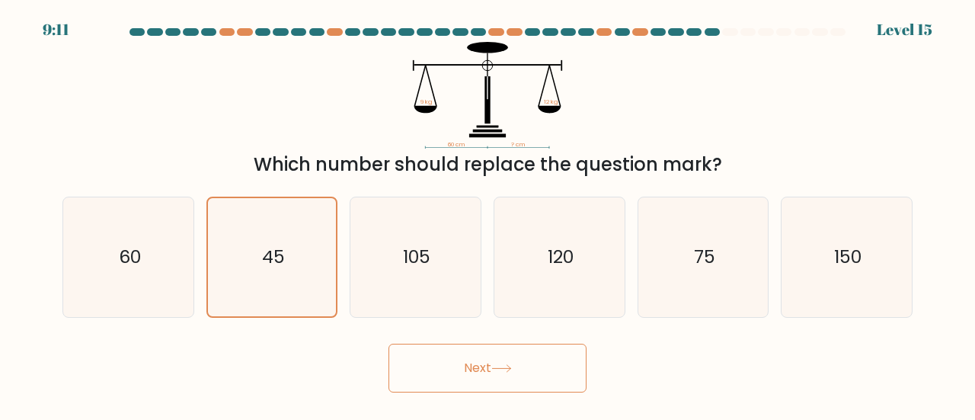
click at [517, 364] on button "Next" at bounding box center [488, 368] width 198 height 49
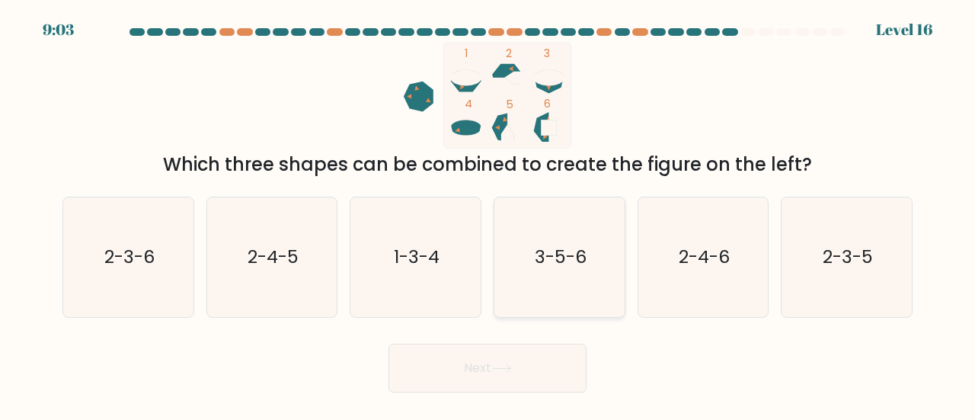
click at [536, 243] on icon "3-5-6" at bounding box center [560, 257] width 120 height 120
click at [488, 214] on input "d. 3-5-6" at bounding box center [488, 212] width 1 height 4
radio input "true"
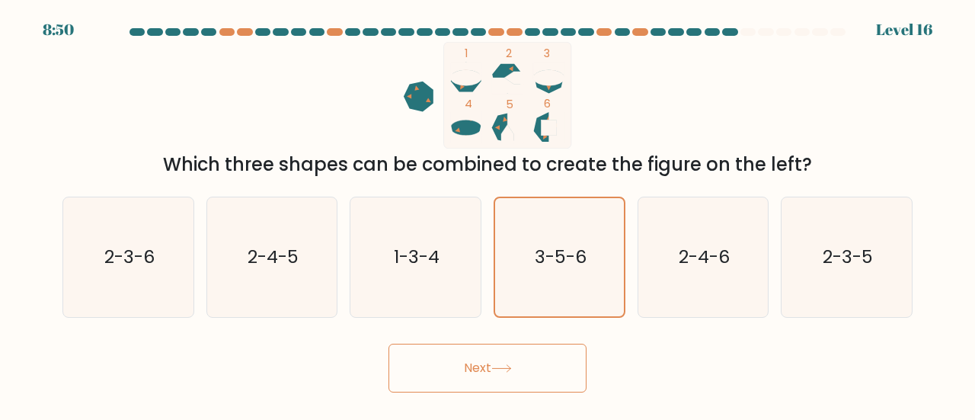
click at [476, 363] on button "Next" at bounding box center [488, 368] width 198 height 49
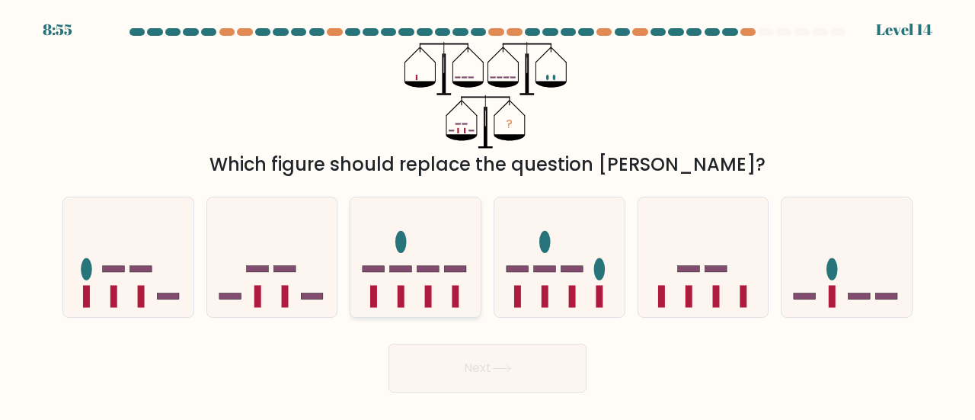
click at [447, 261] on icon at bounding box center [416, 256] width 130 height 107
click at [488, 214] on input "c." at bounding box center [488, 212] width 1 height 4
radio input "true"
click at [508, 376] on button "Next" at bounding box center [488, 368] width 198 height 49
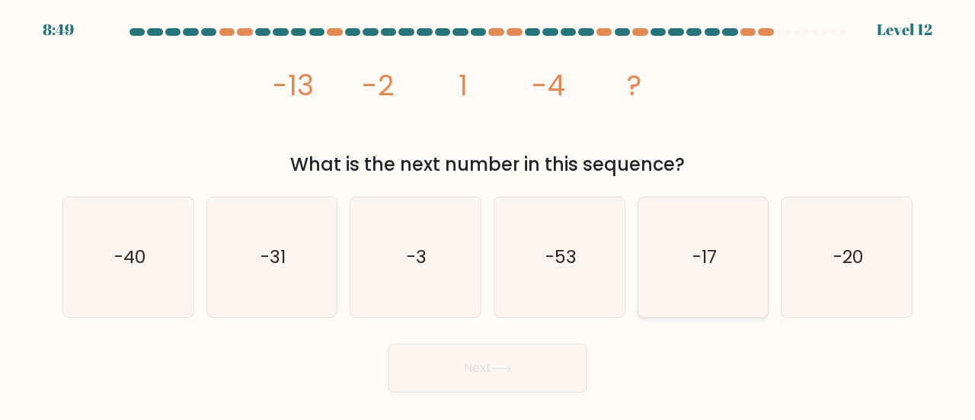
click at [732, 250] on icon "-17" at bounding box center [704, 257] width 120 height 120
click at [488, 214] on input "e. -17" at bounding box center [488, 212] width 1 height 4
radio input "true"
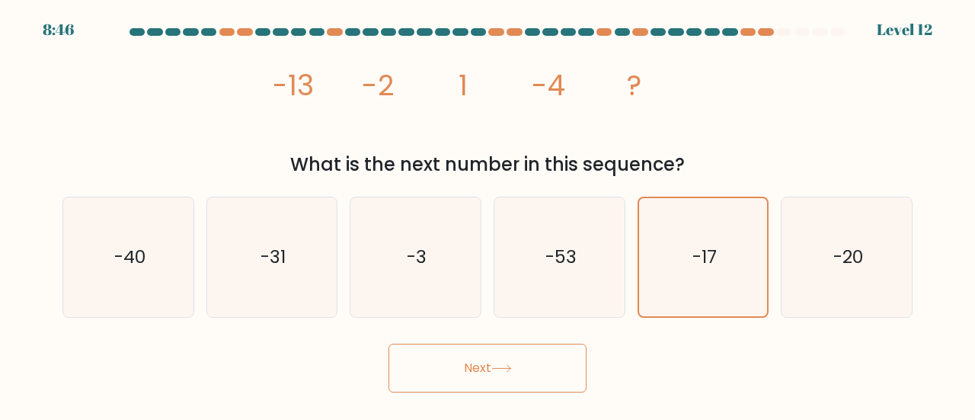
click at [555, 356] on button "Next" at bounding box center [488, 368] width 198 height 49
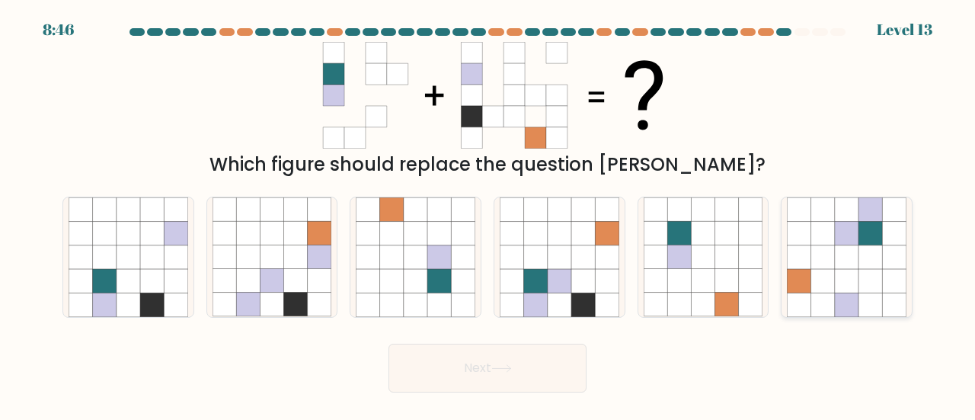
click at [874, 266] on icon at bounding box center [871, 257] width 24 height 24
click at [488, 214] on input "f." at bounding box center [488, 212] width 1 height 4
radio input "true"
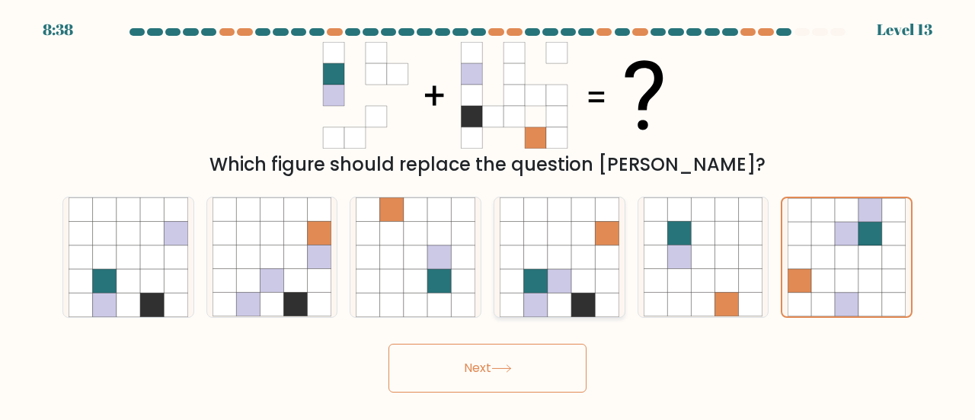
click at [570, 287] on icon at bounding box center [560, 281] width 24 height 24
click at [488, 214] on input "d." at bounding box center [488, 212] width 1 height 4
radio input "true"
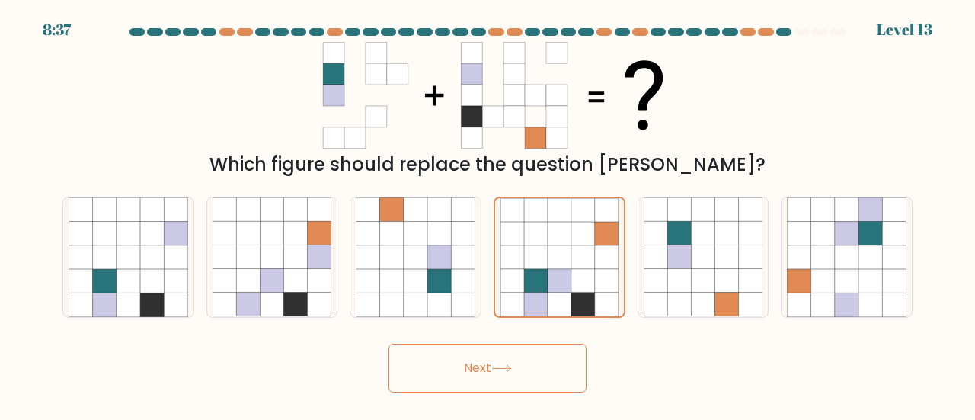
click at [515, 363] on button "Next" at bounding box center [488, 368] width 198 height 49
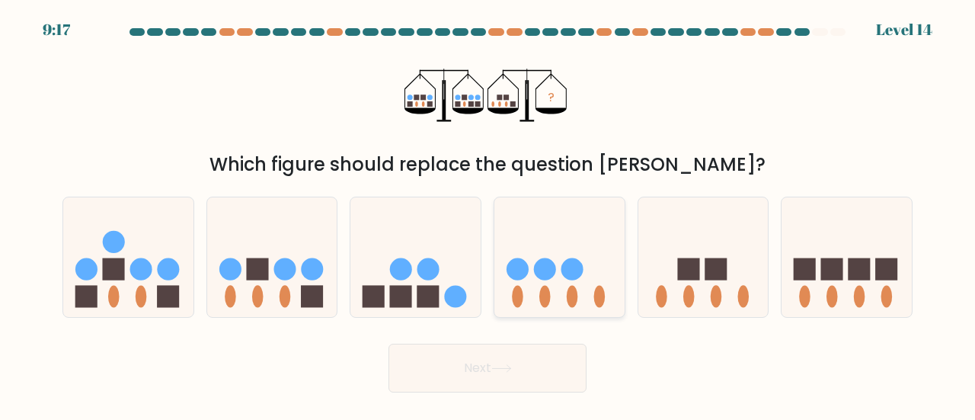
click at [552, 257] on icon at bounding box center [560, 256] width 130 height 107
click at [488, 214] on input "d." at bounding box center [488, 212] width 1 height 4
radio input "true"
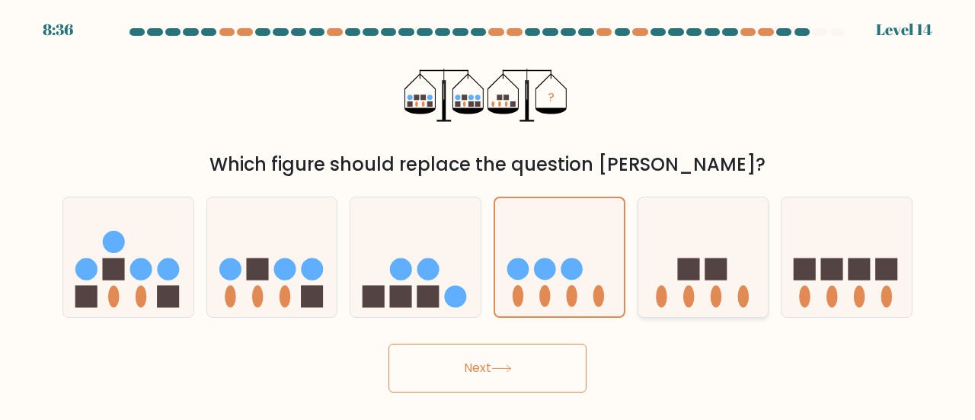
click at [709, 276] on rect at bounding box center [716, 269] width 22 height 22
click at [488, 214] on input "e." at bounding box center [488, 212] width 1 height 4
radio input "true"
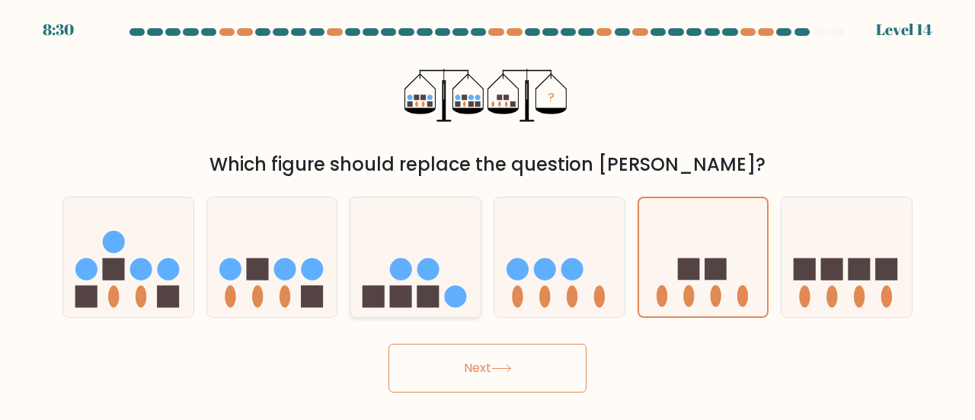
click at [450, 290] on circle at bounding box center [456, 297] width 22 height 22
click at [488, 214] on input "c." at bounding box center [488, 212] width 1 height 4
radio input "true"
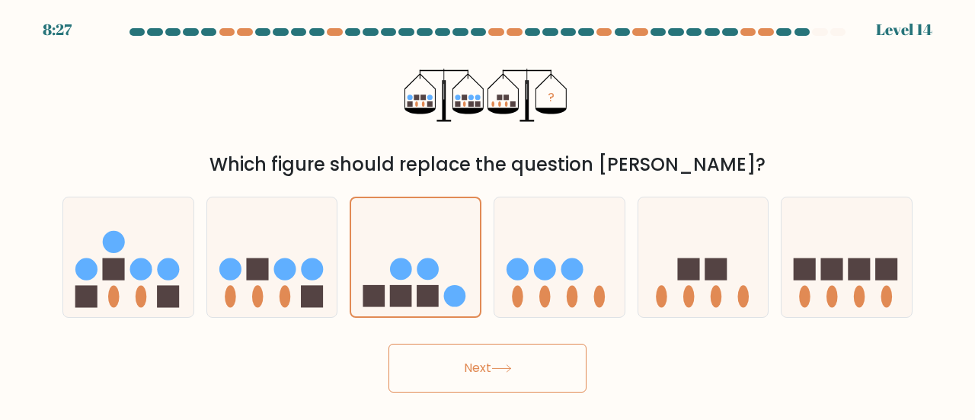
click at [462, 359] on button "Next" at bounding box center [488, 368] width 198 height 49
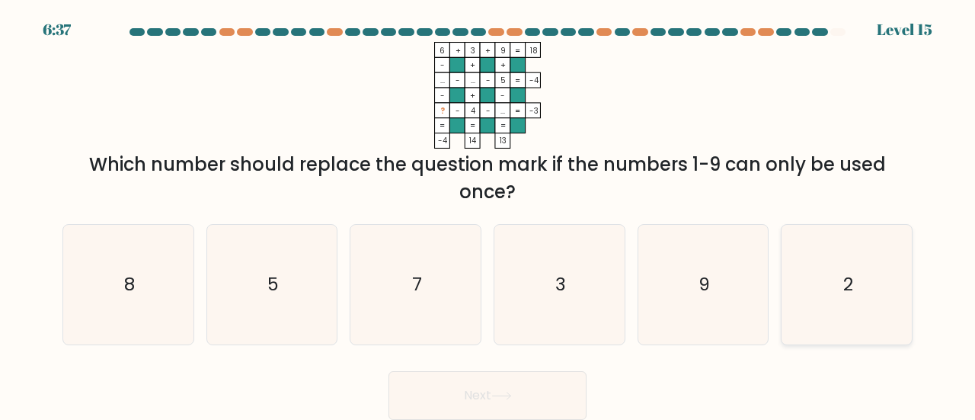
click at [831, 289] on icon "2" at bounding box center [847, 285] width 120 height 120
click at [488, 214] on input "f. 2" at bounding box center [488, 212] width 1 height 4
radio input "true"
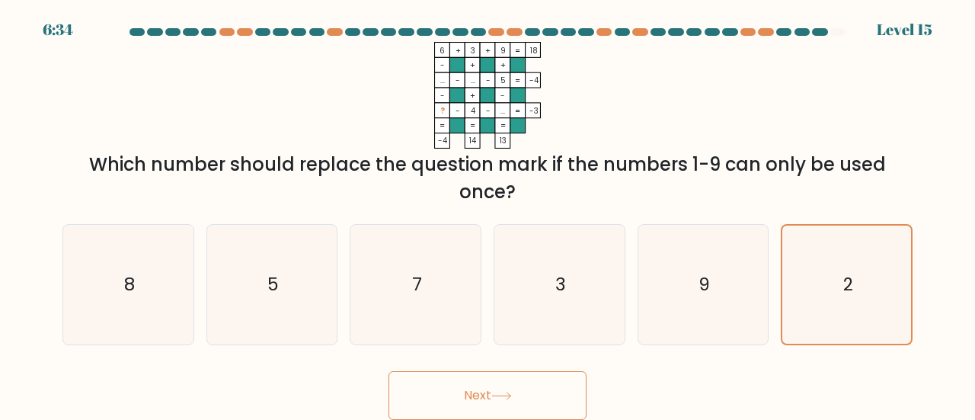
click at [506, 377] on button "Next" at bounding box center [488, 395] width 198 height 49
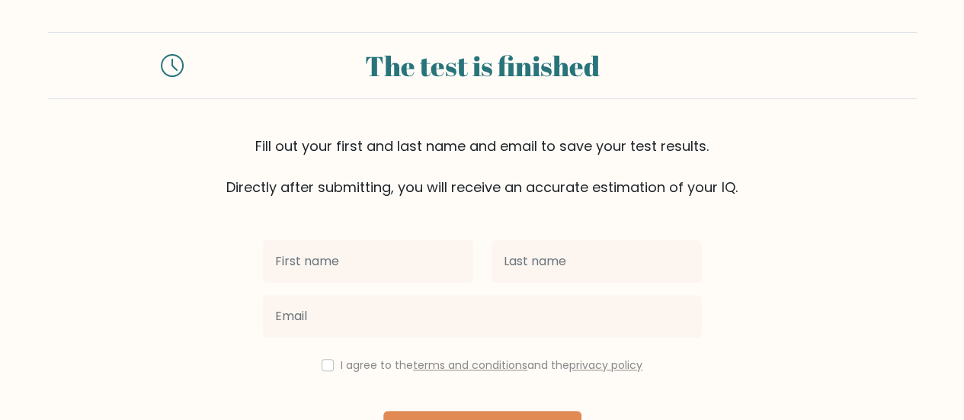
scroll to position [4, 0]
click at [326, 243] on input "text" at bounding box center [368, 262] width 210 height 43
type input "[PERSON_NAME]"
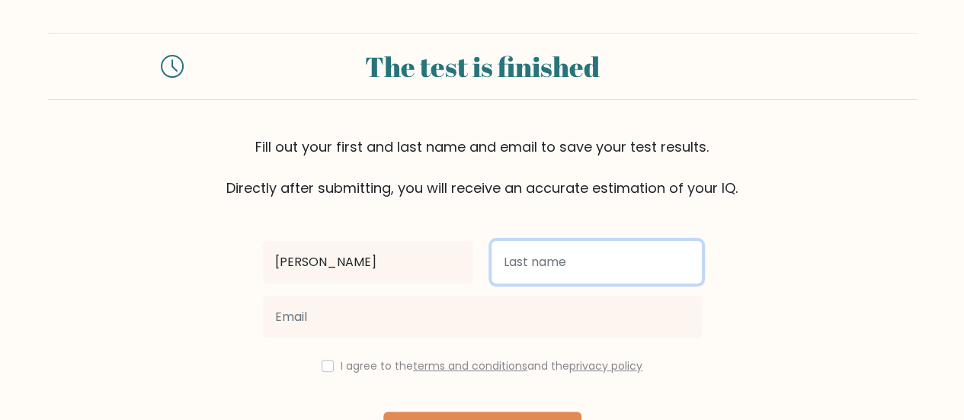
click at [545, 272] on input "text" at bounding box center [597, 262] width 210 height 43
type input "Kipsangi"
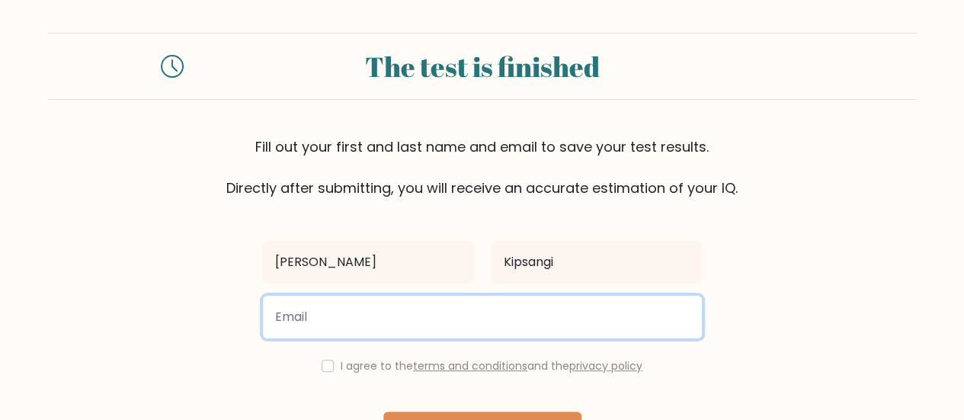
click at [405, 313] on input "email" at bounding box center [482, 317] width 439 height 43
type input "ronniesang.co.ke@gmail.com"
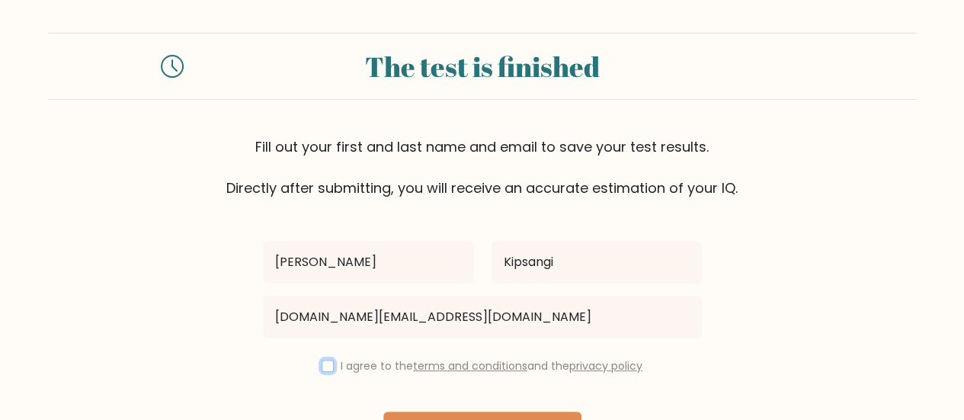
click at [329, 363] on input "checkbox" at bounding box center [328, 366] width 12 height 12
checkbox input "true"
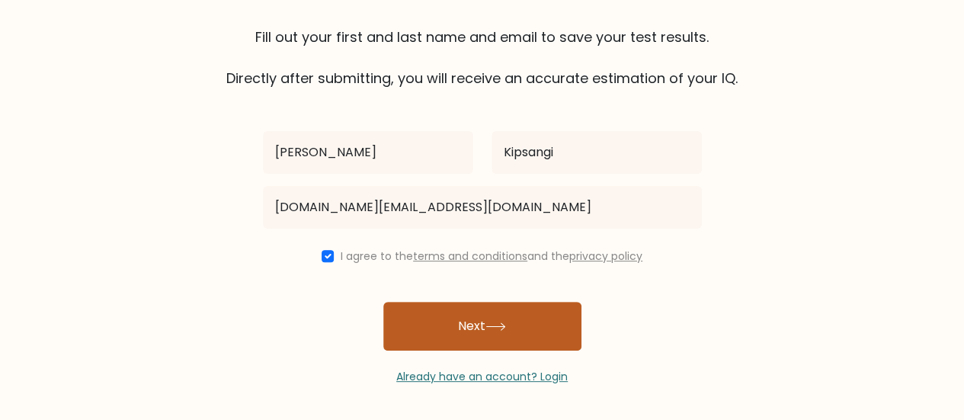
click at [453, 322] on button "Next" at bounding box center [482, 326] width 198 height 49
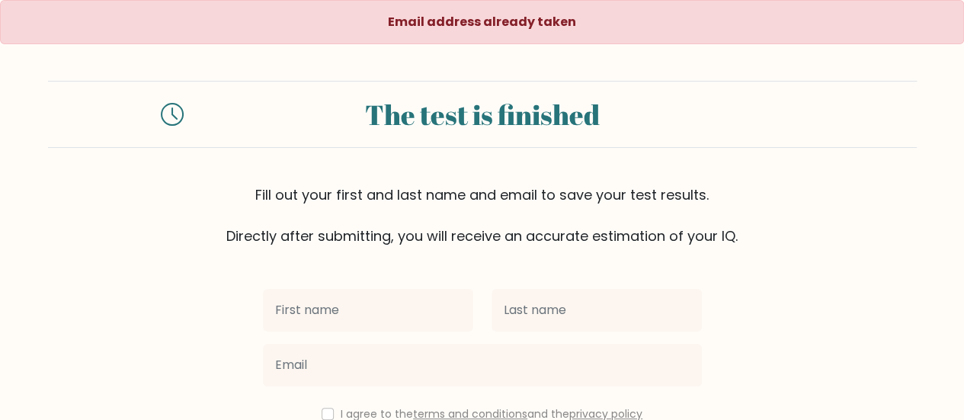
drag, startPoint x: 0, startPoint y: 0, endPoint x: 315, endPoint y: 317, distance: 447.2
click at [315, 317] on input "text" at bounding box center [368, 310] width 210 height 43
type input "[PERSON_NAME]"
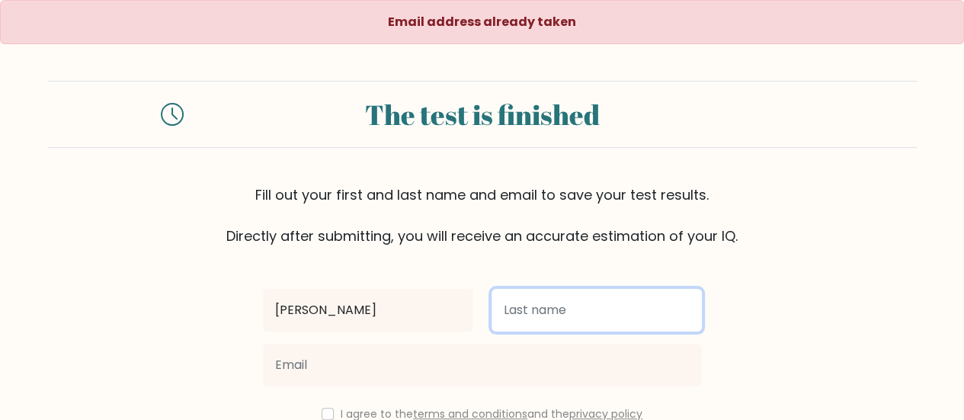
click at [563, 327] on input "text" at bounding box center [597, 310] width 210 height 43
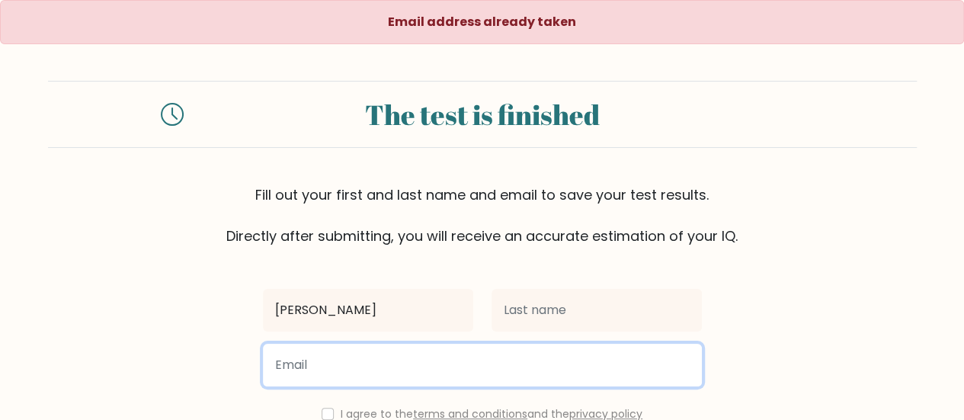
click at [391, 369] on input "email" at bounding box center [482, 365] width 439 height 43
type input "kipsangironnie@gmail.com"
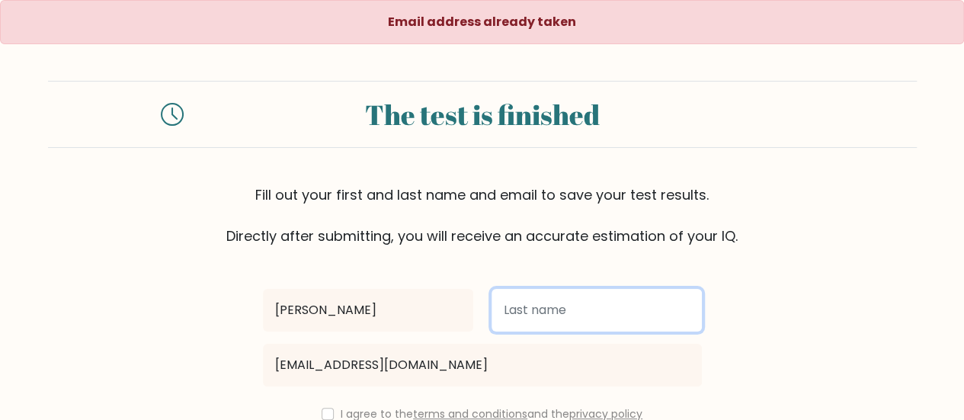
click at [530, 317] on input "text" at bounding box center [597, 310] width 210 height 43
type input "Kipsangi"
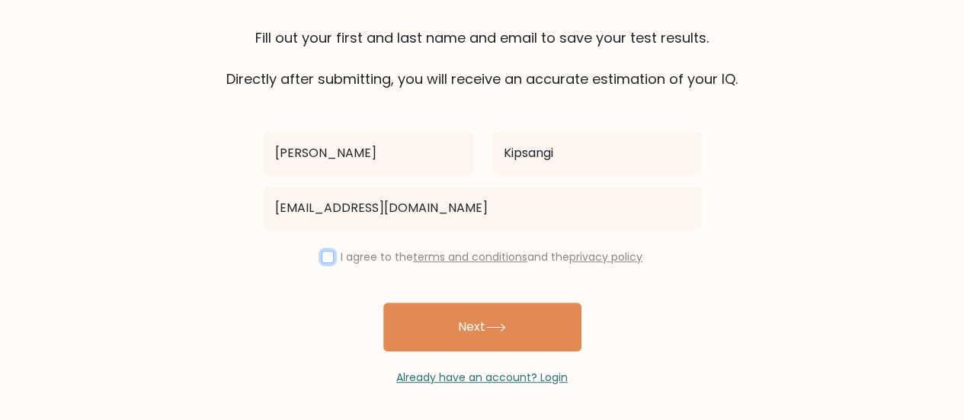
click at [325, 257] on input "checkbox" at bounding box center [328, 257] width 12 height 12
checkbox input "true"
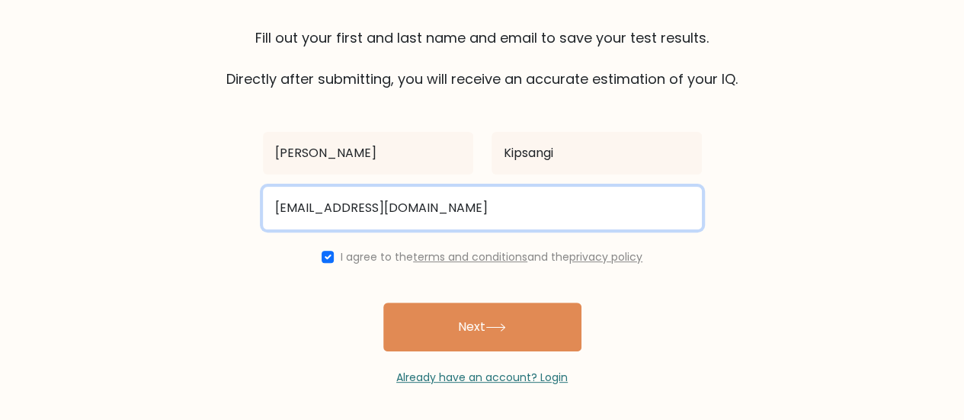
drag, startPoint x: 456, startPoint y: 218, endPoint x: 236, endPoint y: 219, distance: 220.2
click at [236, 219] on form "The test is finished Fill out your first and last name and email to save your t…" at bounding box center [482, 155] width 964 height 462
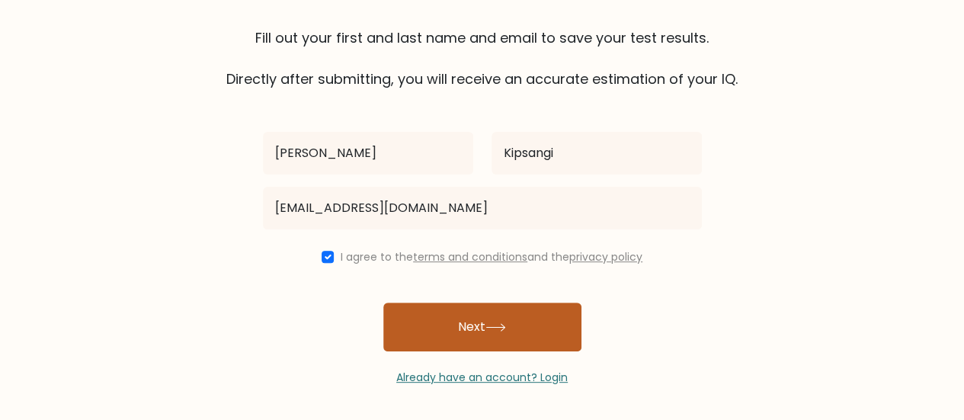
click at [432, 304] on button "Next" at bounding box center [482, 327] width 198 height 49
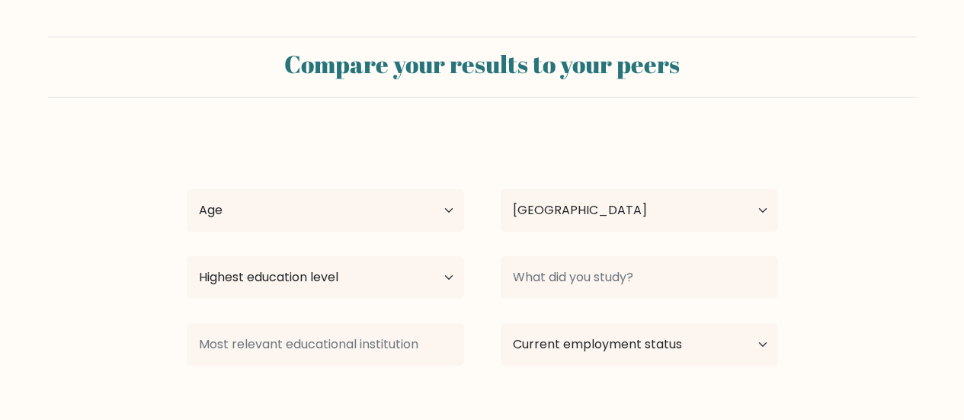
select select "KE"
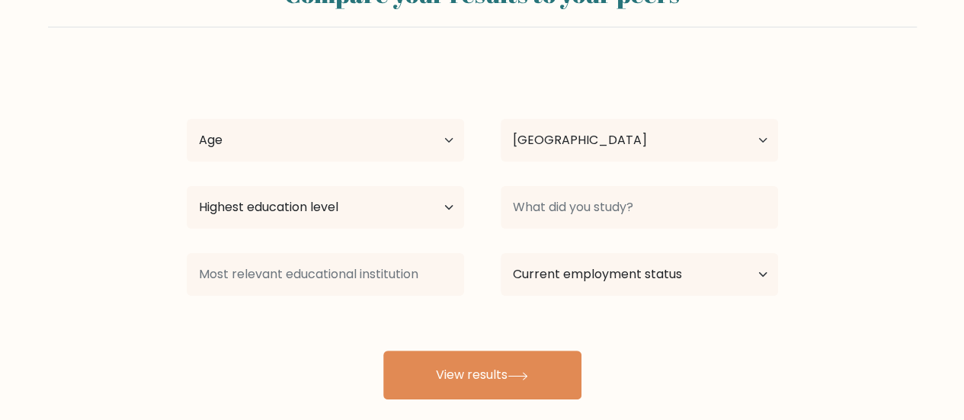
scroll to position [56, 0]
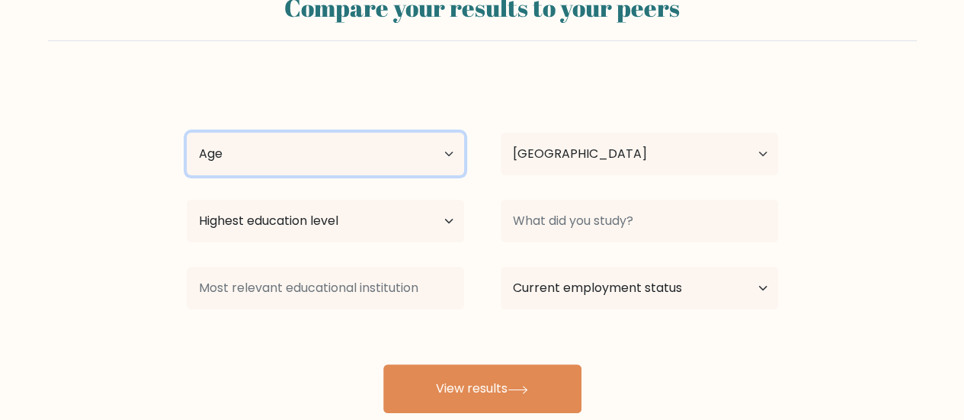
click at [411, 162] on select "Age Under [DEMOGRAPHIC_DATA] [DEMOGRAPHIC_DATA] [DEMOGRAPHIC_DATA] [DEMOGRAPHIC…" at bounding box center [325, 154] width 277 height 43
select select "18_24"
click at [187, 133] on select "Age Under [DEMOGRAPHIC_DATA] [DEMOGRAPHIC_DATA] [DEMOGRAPHIC_DATA] [DEMOGRAPHIC…" at bounding box center [325, 154] width 277 height 43
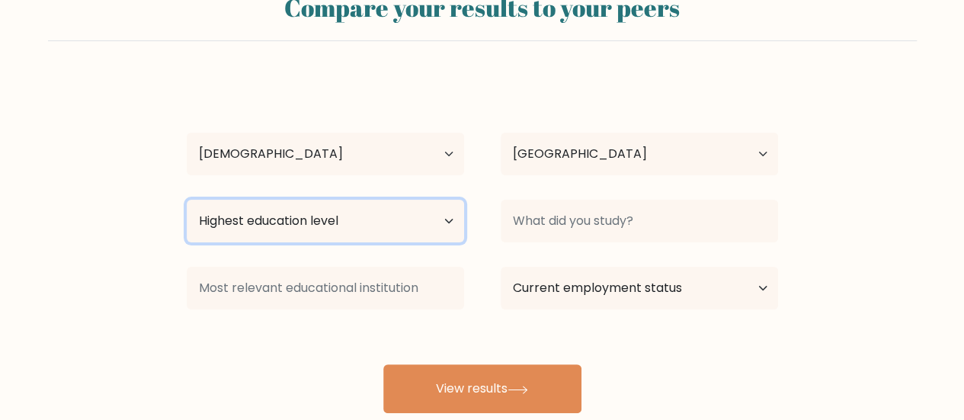
click at [297, 223] on select "Highest education level No schooling Primary Lower Secondary Upper Secondary Oc…" at bounding box center [325, 221] width 277 height 43
select select "bachelors_degree"
click at [187, 200] on select "Highest education level No schooling Primary Lower Secondary Upper Secondary Oc…" at bounding box center [325, 221] width 277 height 43
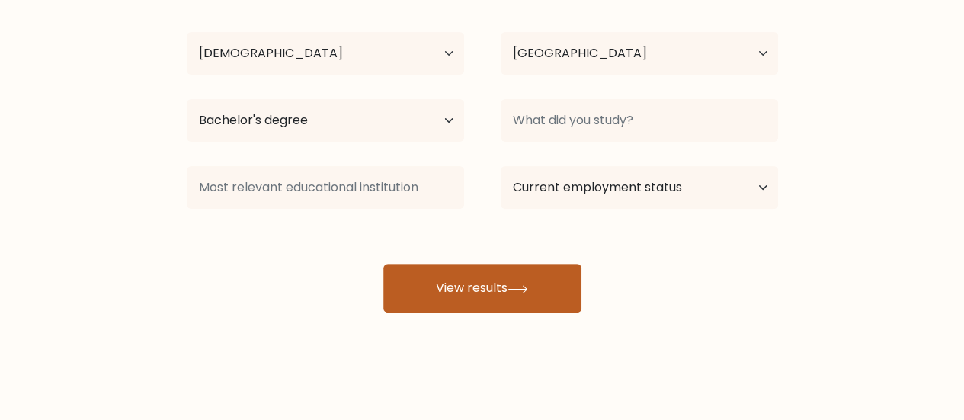
click at [514, 299] on button "View results" at bounding box center [482, 288] width 198 height 49
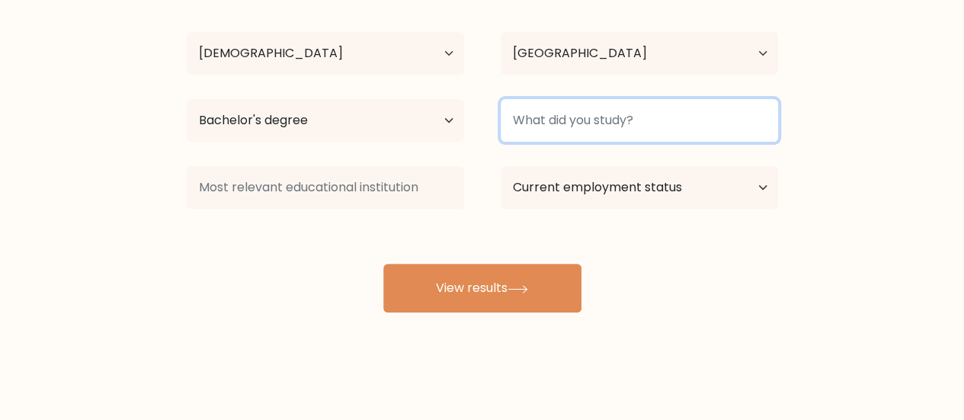
click at [651, 124] on input at bounding box center [639, 120] width 277 height 43
type input "[PERSON_NAME]"
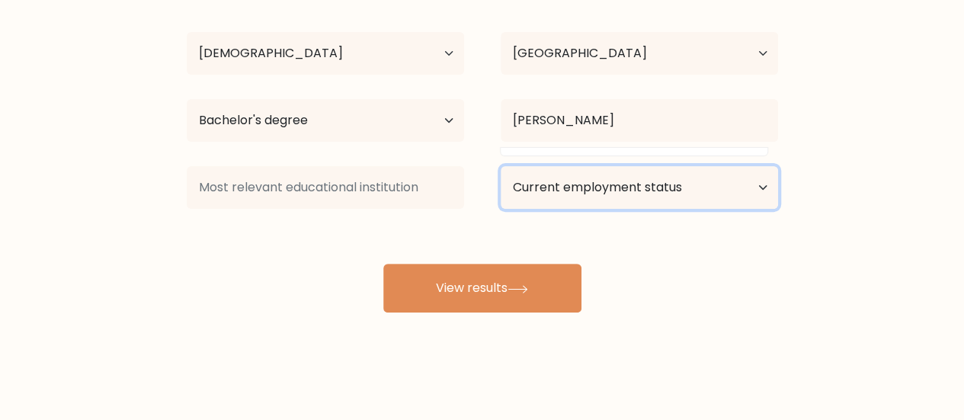
click at [643, 179] on select "Current employment status Employed Student Retired Other / prefer not to answer" at bounding box center [639, 187] width 277 height 43
select select "student"
click at [501, 166] on select "Current employment status Employed Student Retired Other / prefer not to answer" at bounding box center [639, 187] width 277 height 43
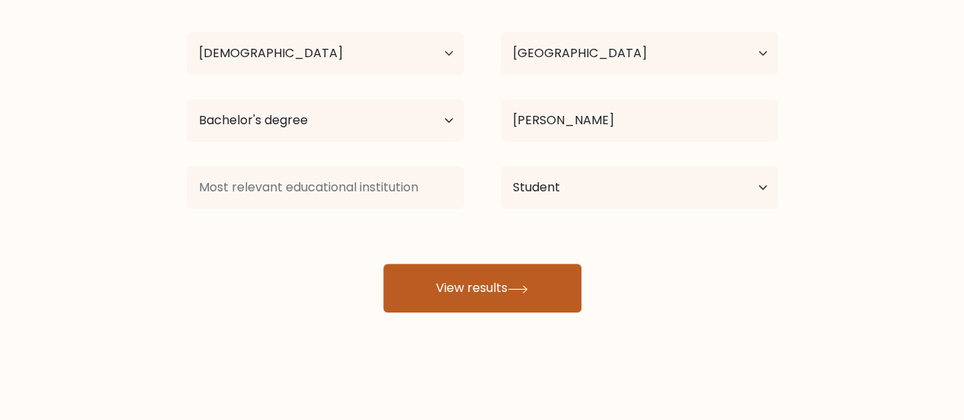
click at [508, 273] on button "View results" at bounding box center [482, 288] width 198 height 49
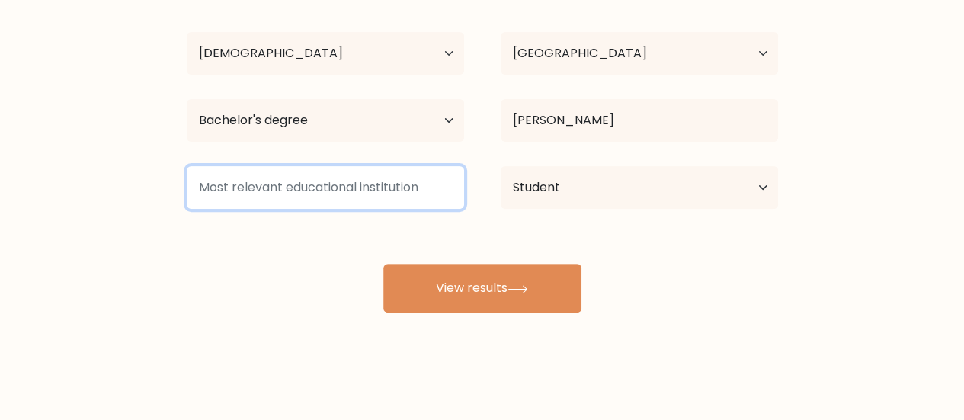
click at [369, 186] on input at bounding box center [325, 187] width 277 height 43
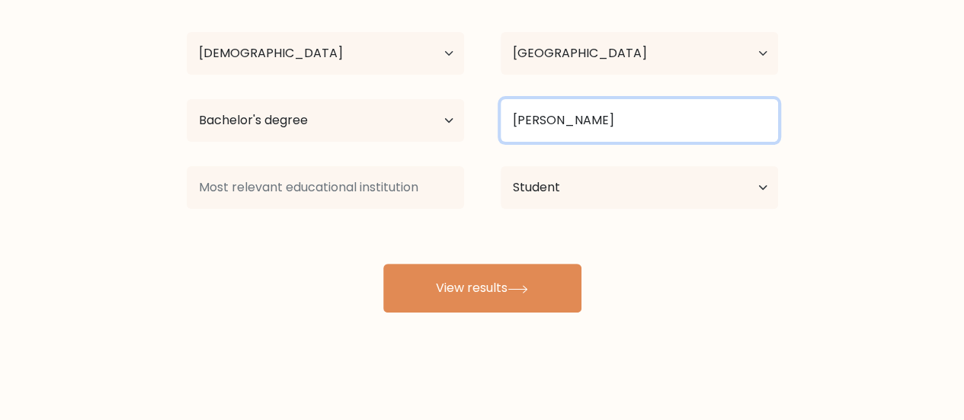
drag, startPoint x: 645, startPoint y: 109, endPoint x: 479, endPoint y: 122, distance: 166.6
click at [479, 122] on div "Highest education level No schooling Primary Lower Secondary Upper Secondary Oc…" at bounding box center [482, 120] width 628 height 55
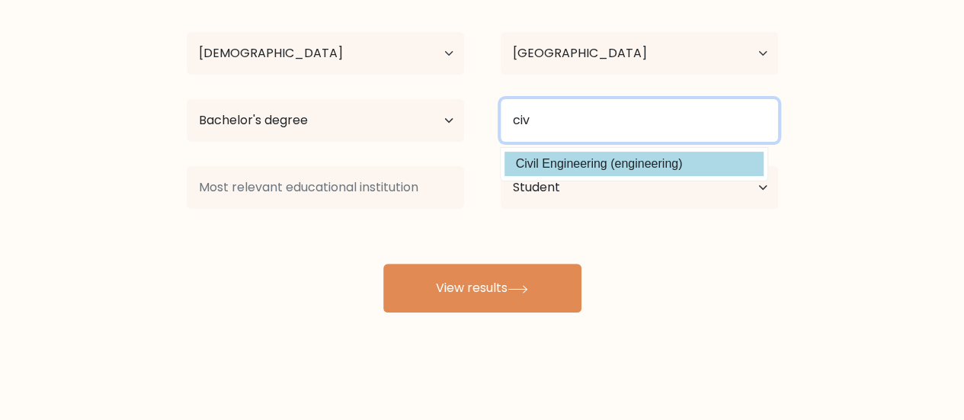
type input "civ"
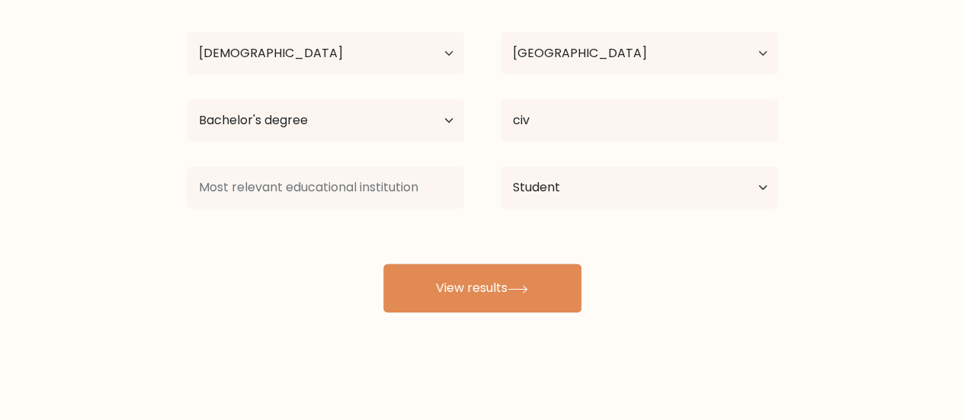
click at [540, 153] on div "Ronnie Kipsangi Age Under 18 years old 18-24 years old 25-34 years old 35-44 ye…" at bounding box center [483, 144] width 610 height 335
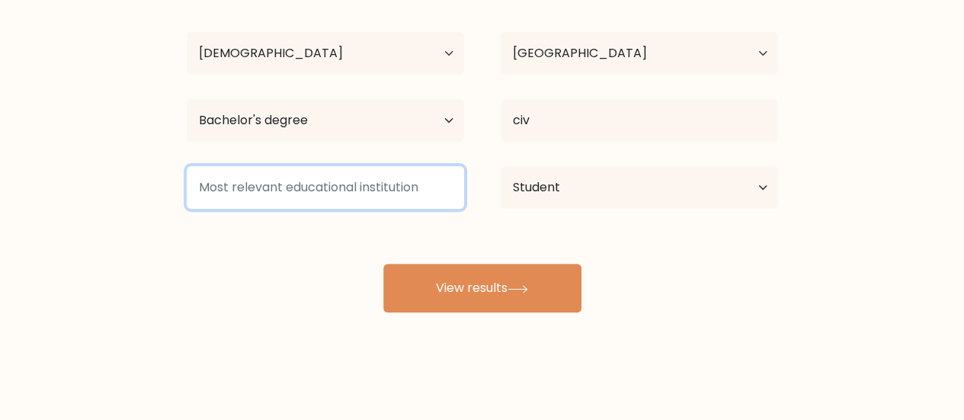
click at [333, 177] on input at bounding box center [325, 187] width 277 height 43
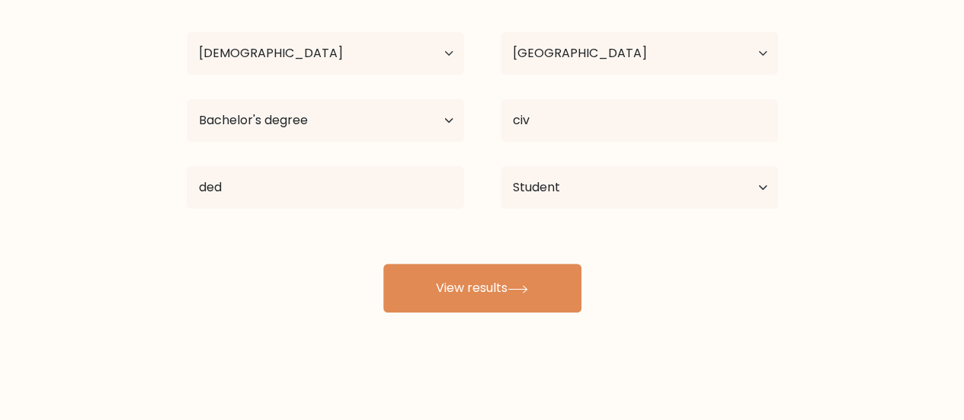
click at [337, 227] on div "Ronnie Kipsangi Age Under 18 years old 18-24 years old 25-34 years old 35-44 ye…" at bounding box center [483, 144] width 610 height 335
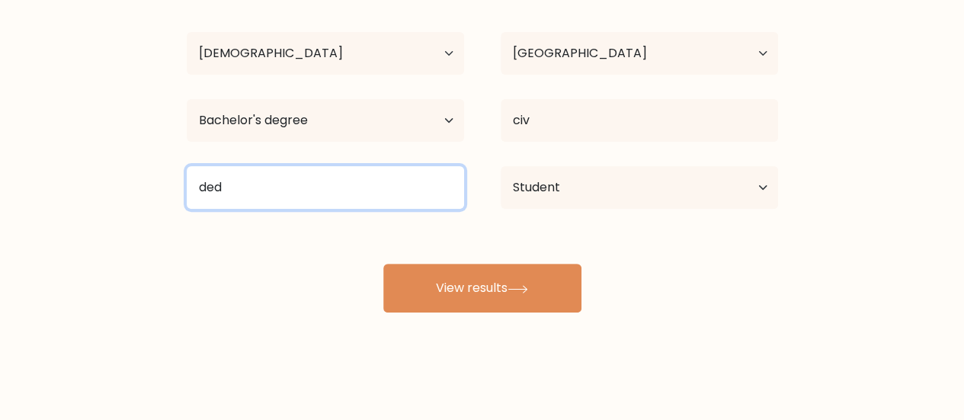
click at [322, 198] on input "ded" at bounding box center [325, 187] width 277 height 43
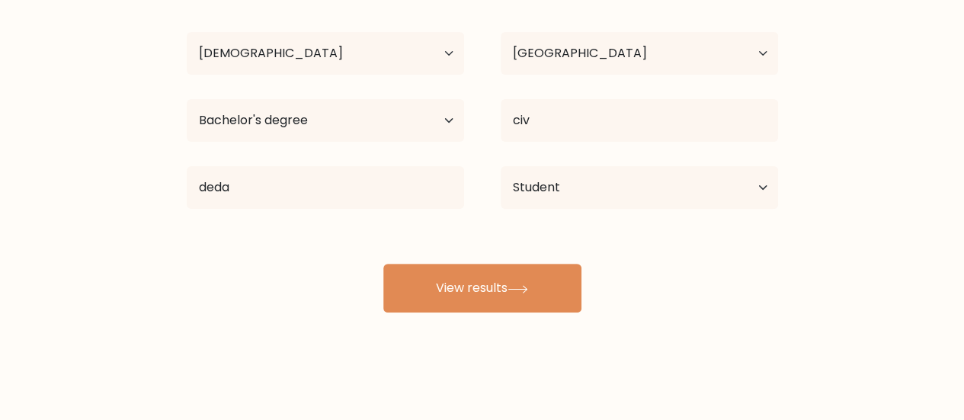
click at [334, 242] on div "Ronnie Kipsangi Age Under 18 years old 18-24 years old 25-34 years old 35-44 ye…" at bounding box center [483, 144] width 610 height 335
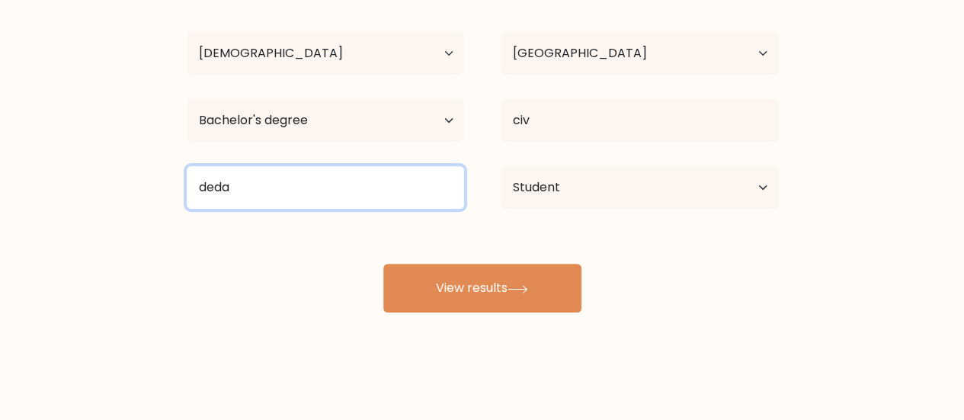
click at [306, 190] on input "deda" at bounding box center [325, 187] width 277 height 43
type input "dedan"
click at [383, 264] on button "View results" at bounding box center [482, 288] width 198 height 49
